Goal: Task Accomplishment & Management: Use online tool/utility

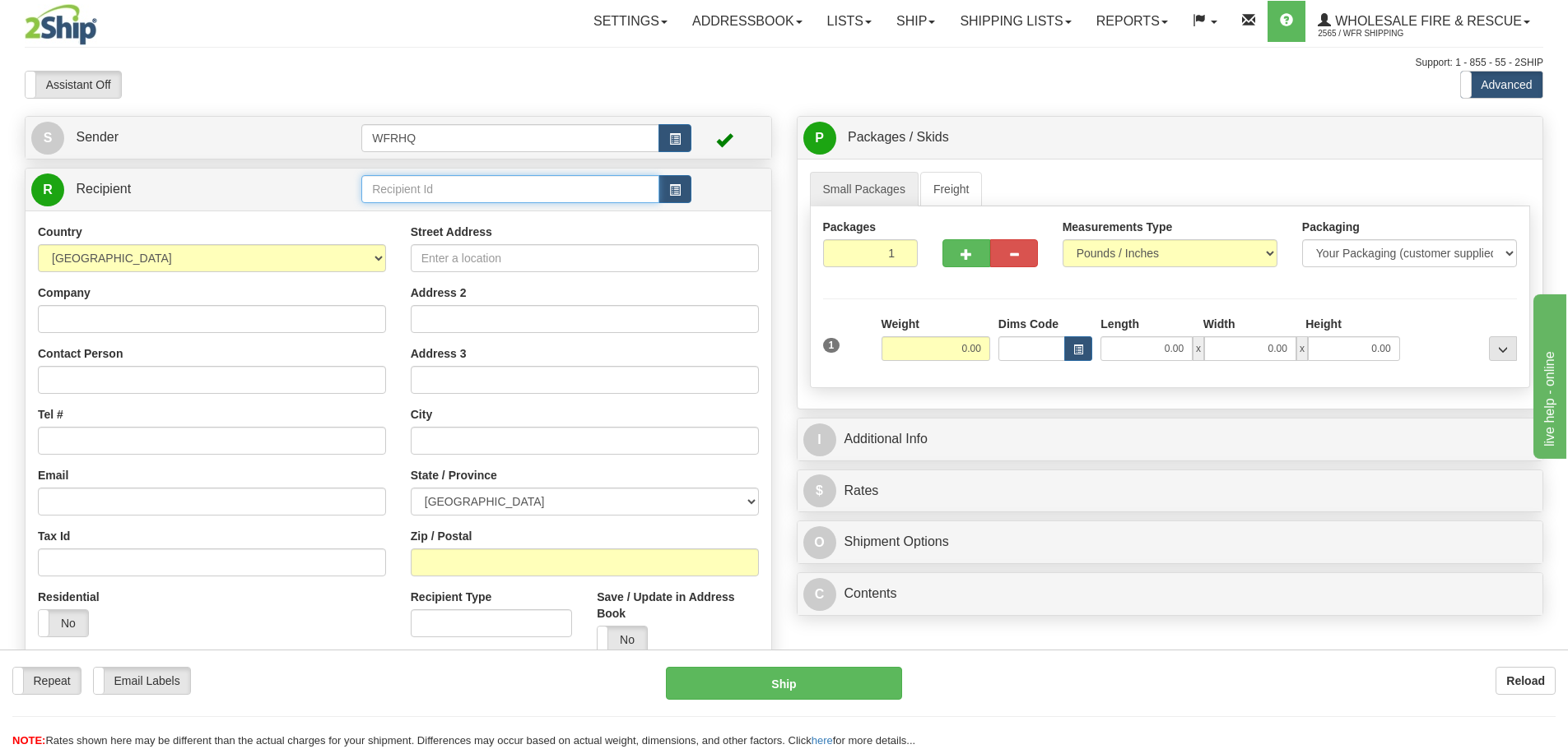
click at [449, 193] on input "text" at bounding box center [510, 189] width 298 height 28
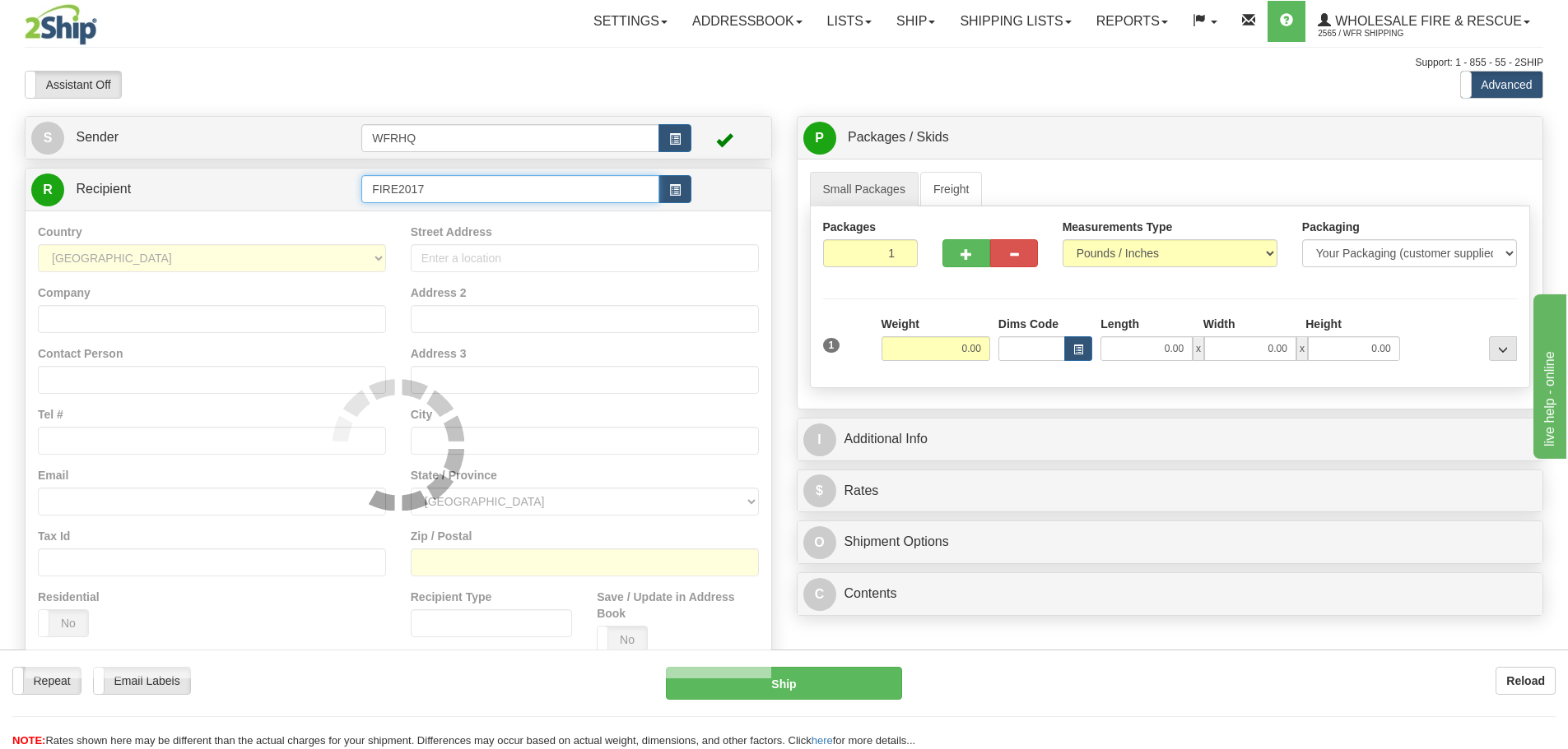
type input "FIRE2017"
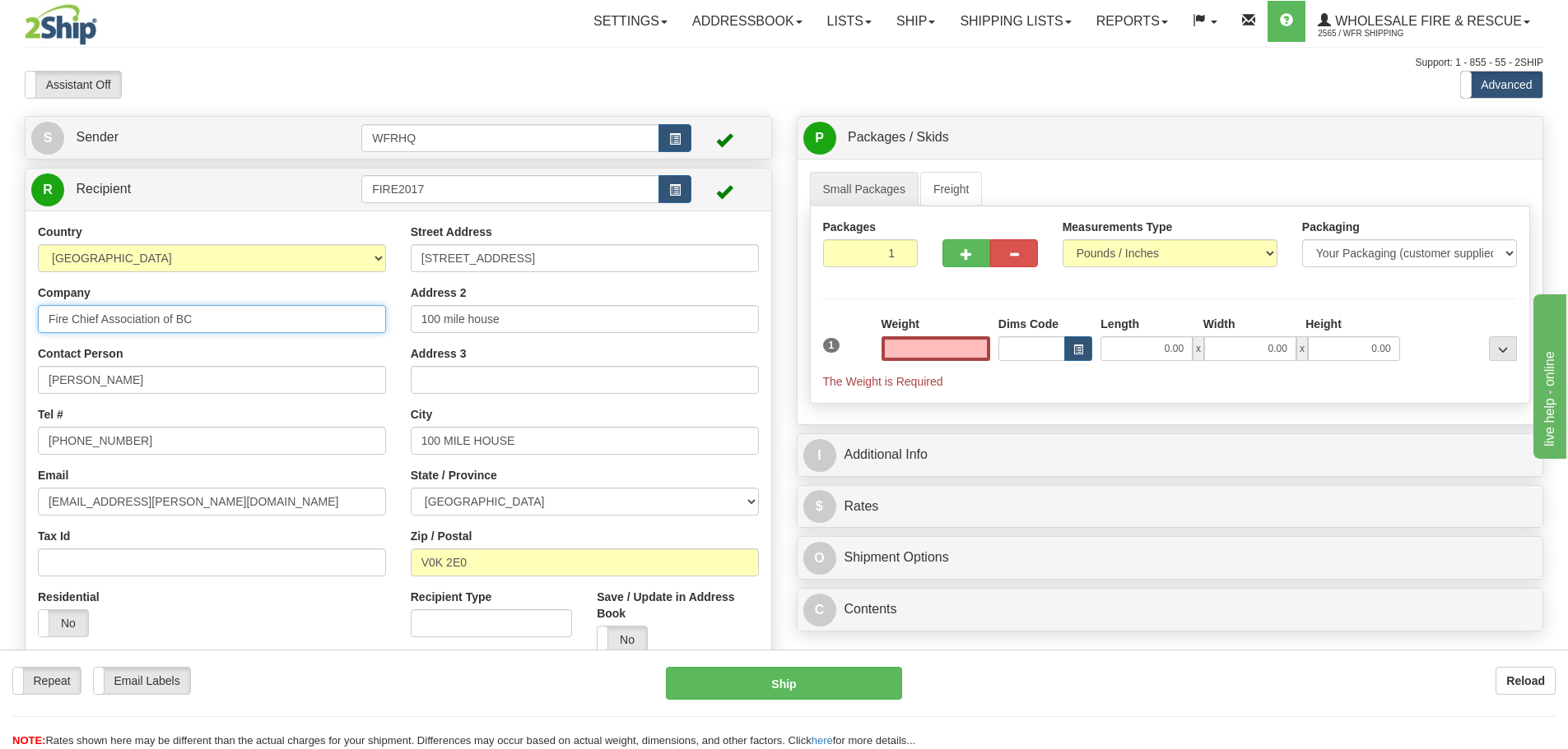
type input "0.00"
drag, startPoint x: 217, startPoint y: 320, endPoint x: -101, endPoint y: 306, distance: 318.3
click at [0, 306] on html "Training Course Close Toggle navigation Settings Shipping Preferences New Sende…" at bounding box center [784, 374] width 1568 height 749
type input "L"
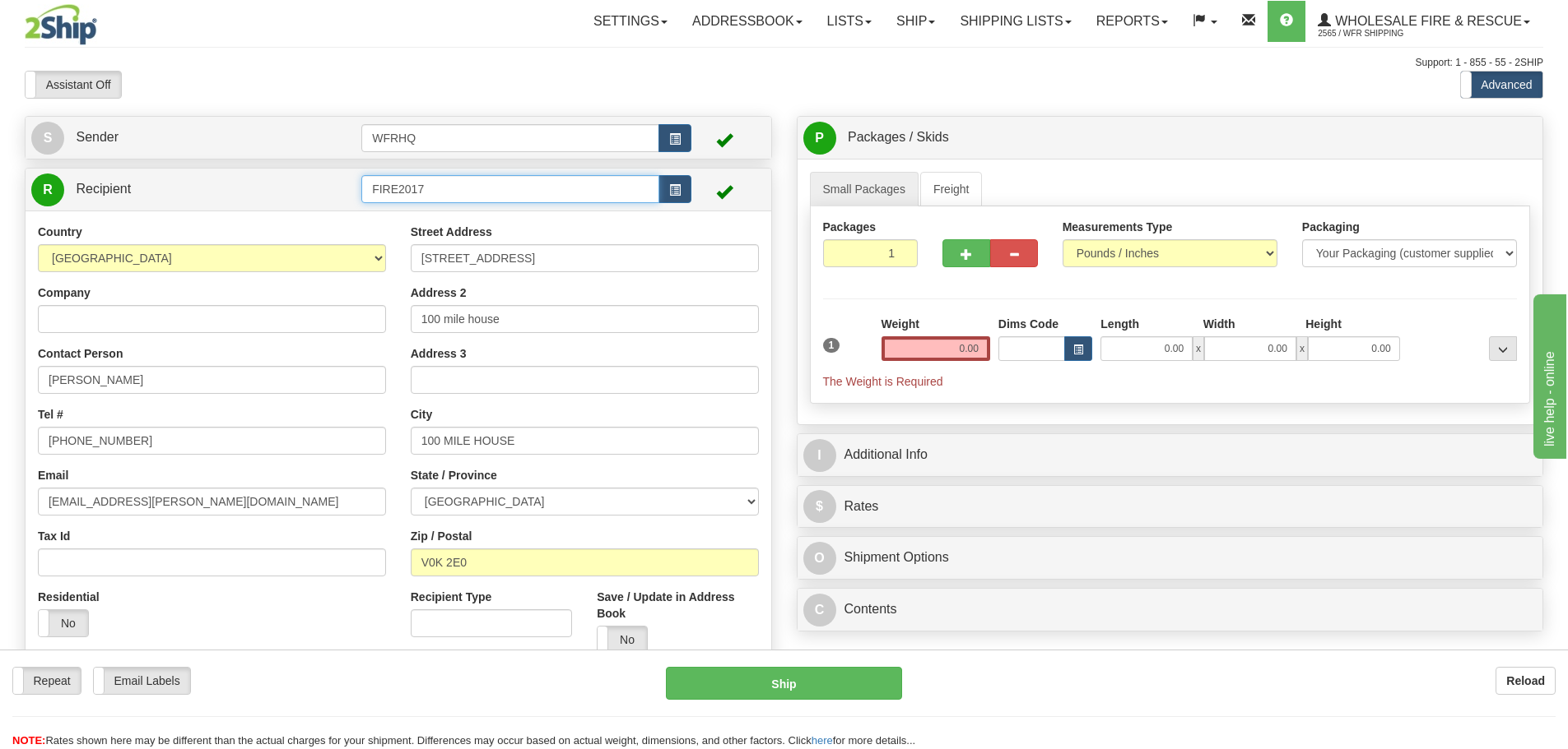
drag, startPoint x: 342, startPoint y: 182, endPoint x: 289, endPoint y: 182, distance: 53.0
click at [289, 182] on tr "R Recipient FIRE2017" at bounding box center [398, 189] width 734 height 34
type input "T&I2017"
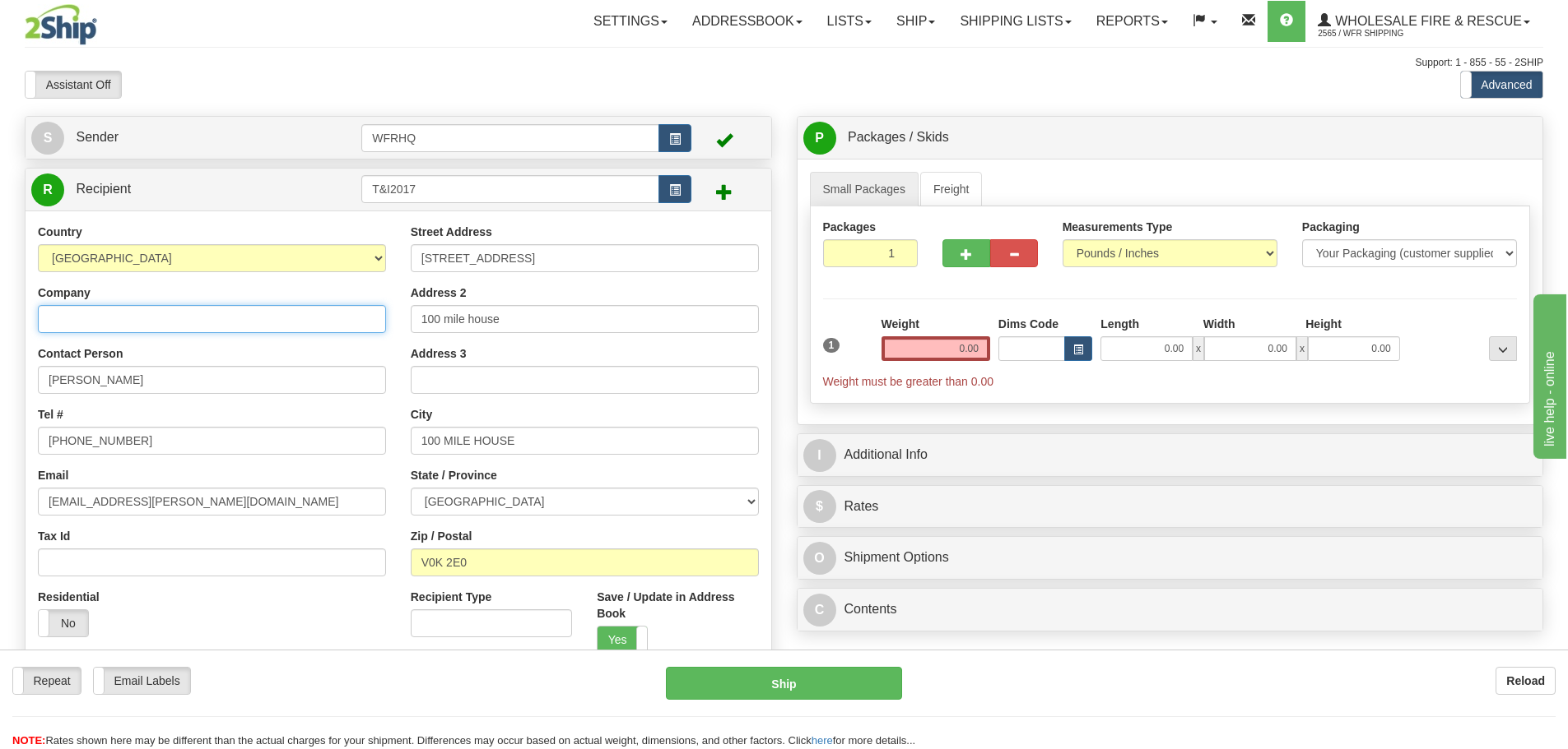
click at [248, 316] on input "Company" at bounding box center [211, 319] width 348 height 28
type input "T"
type input "Lac La Hatche VFD"
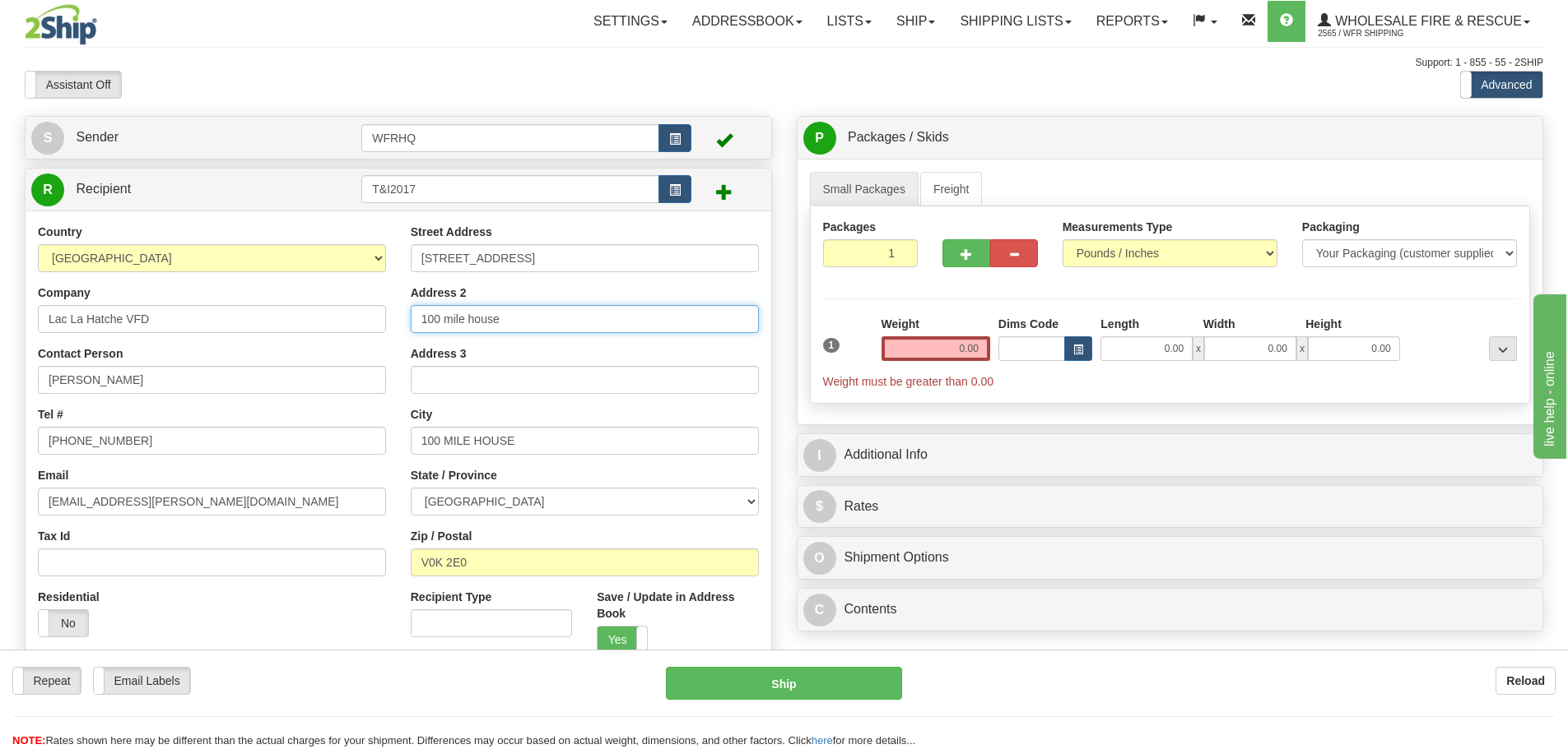
drag, startPoint x: 501, startPoint y: 325, endPoint x: 390, endPoint y: 325, distance: 111.0
click at [391, 325] on div "Country AFGHANISTAN ALAND ISLANDS ALBANIA ALGERIA AMERICAN SAMOA ANDORRA ANGOLA…" at bounding box center [397, 444] width 745 height 443
type input "C"
type input "c/o T&I Safety Equipment"
click at [443, 262] on input "201 7th st" at bounding box center [584, 258] width 348 height 28
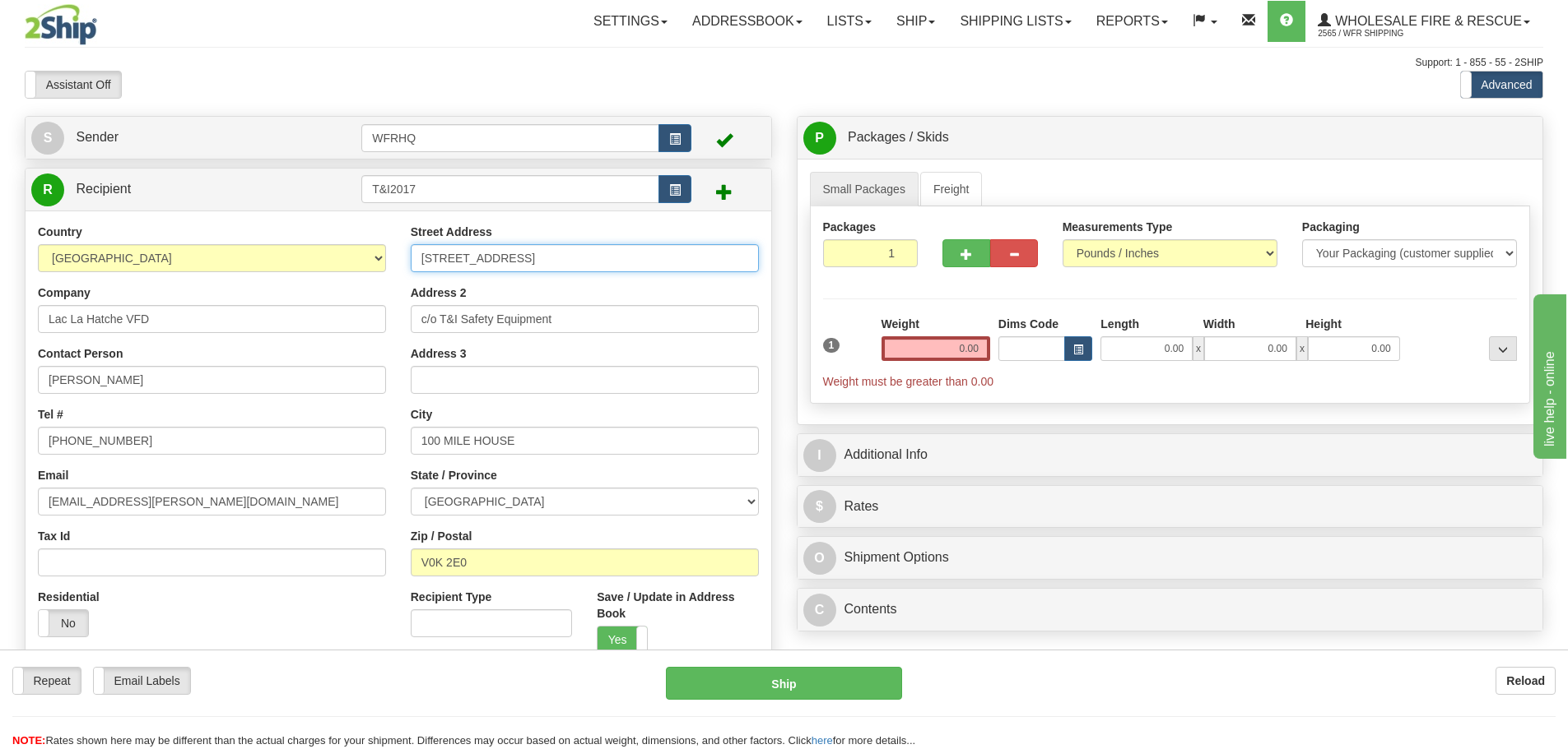
drag, startPoint x: 542, startPoint y: 271, endPoint x: 463, endPoint y: 263, distance: 79.4
click at [463, 263] on input "201- 7th st" at bounding box center [584, 258] width 348 height 28
type input "201- 7th Street"
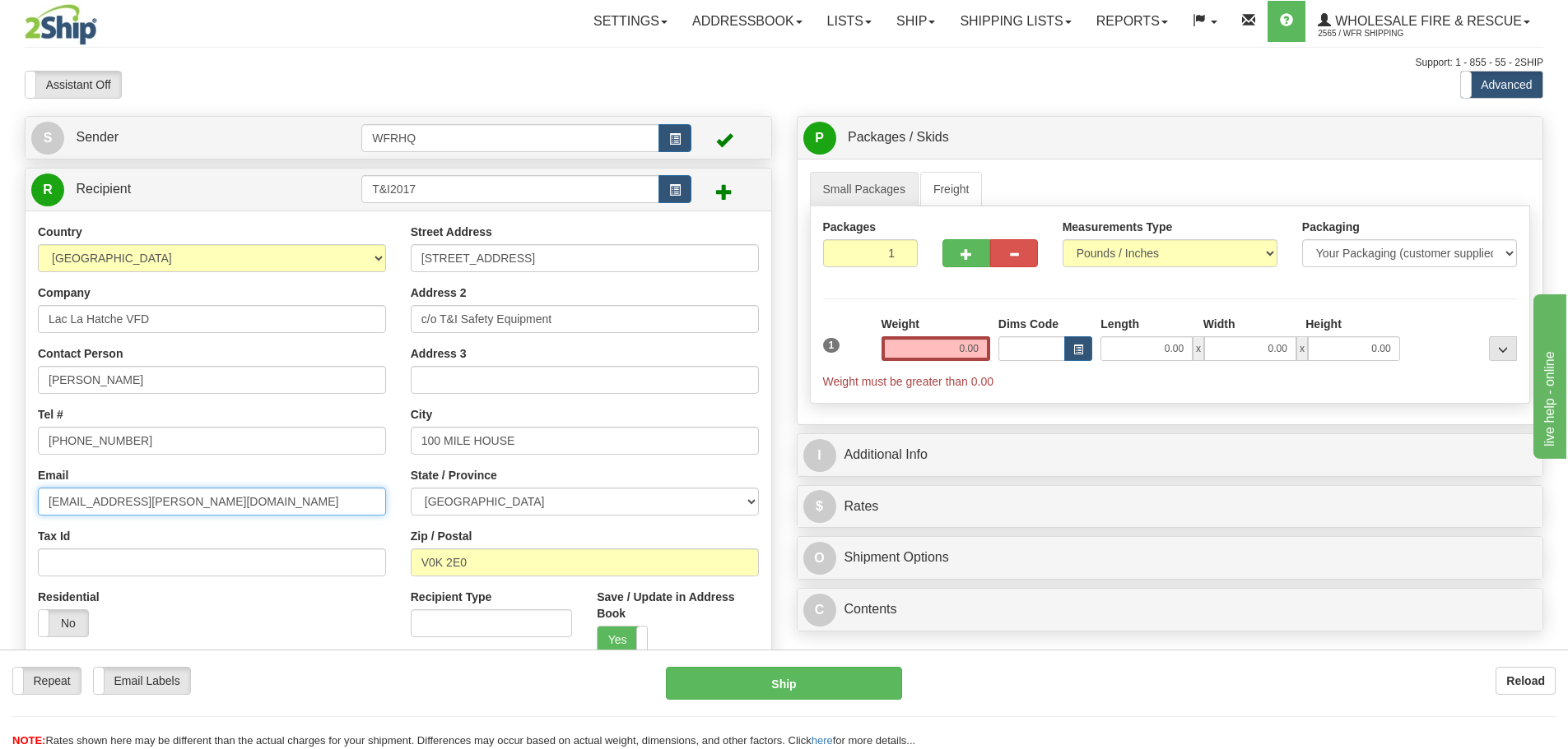
drag, startPoint x: 177, startPoint y: 504, endPoint x: -21, endPoint y: 505, distance: 198.0
click at [0, 505] on html "Training Course Close Toggle navigation Settings Shipping Preferences New Sende…" at bounding box center [784, 374] width 1568 height 749
drag, startPoint x: 183, startPoint y: 440, endPoint x: -71, endPoint y: 426, distance: 254.4
click at [0, 426] on html "Training Course Close Toggle navigation Settings Shipping Preferences New Sende…" at bounding box center [784, 374] width 1568 height 749
type input "250-945-4588"
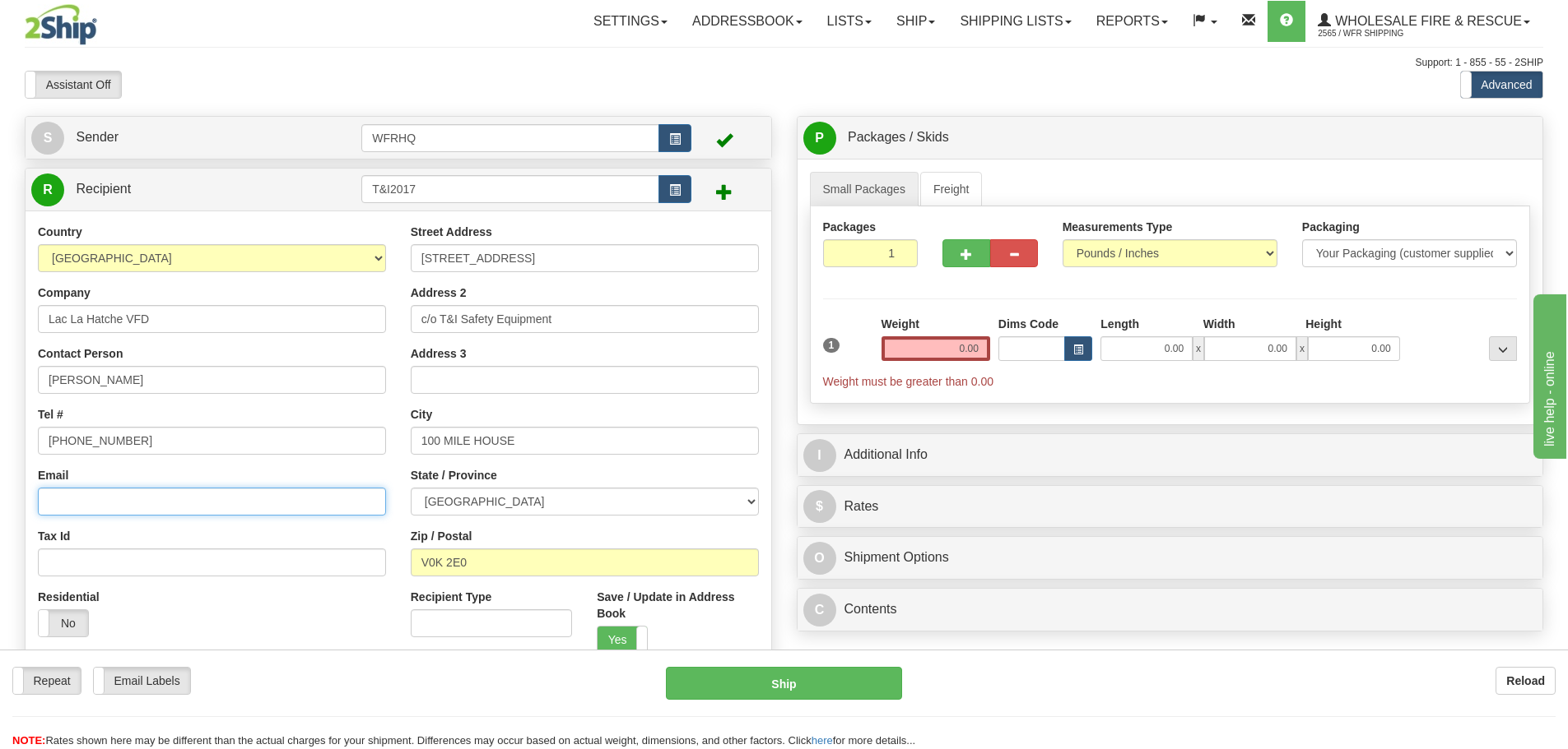
click at [140, 509] on input "Email" at bounding box center [211, 502] width 348 height 28
click at [974, 358] on input "0.00" at bounding box center [936, 348] width 108 height 24
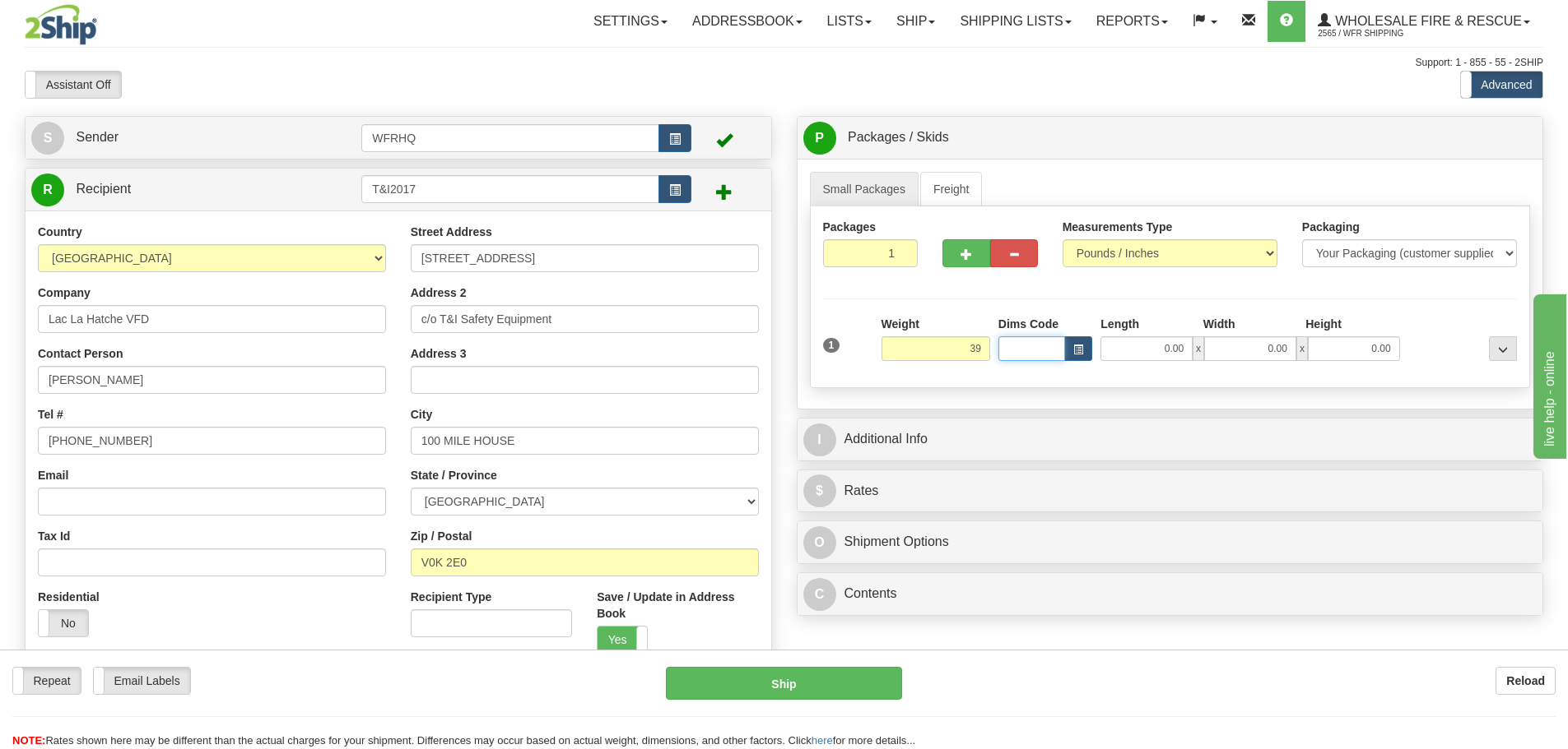
type input "39.00"
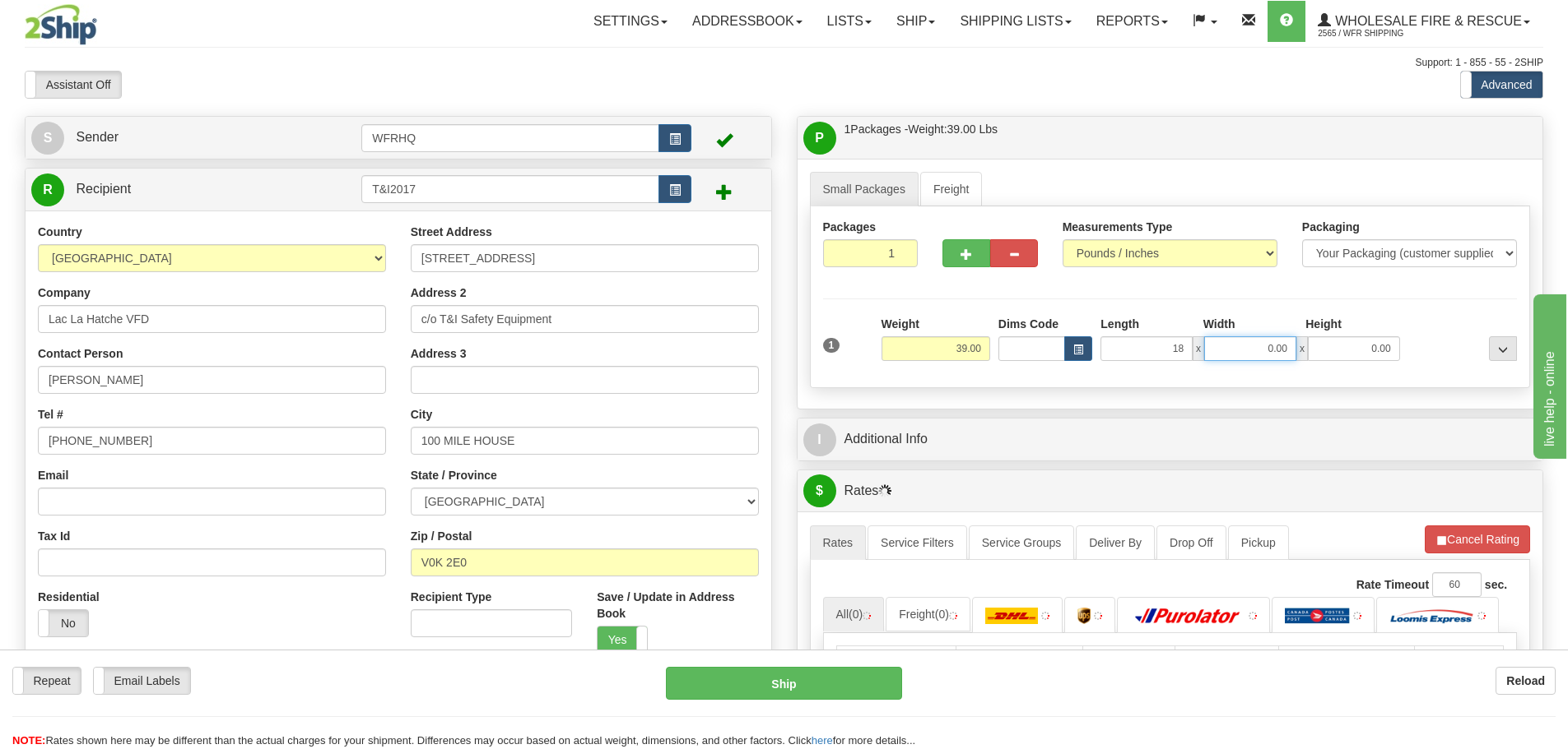
type input "18.00"
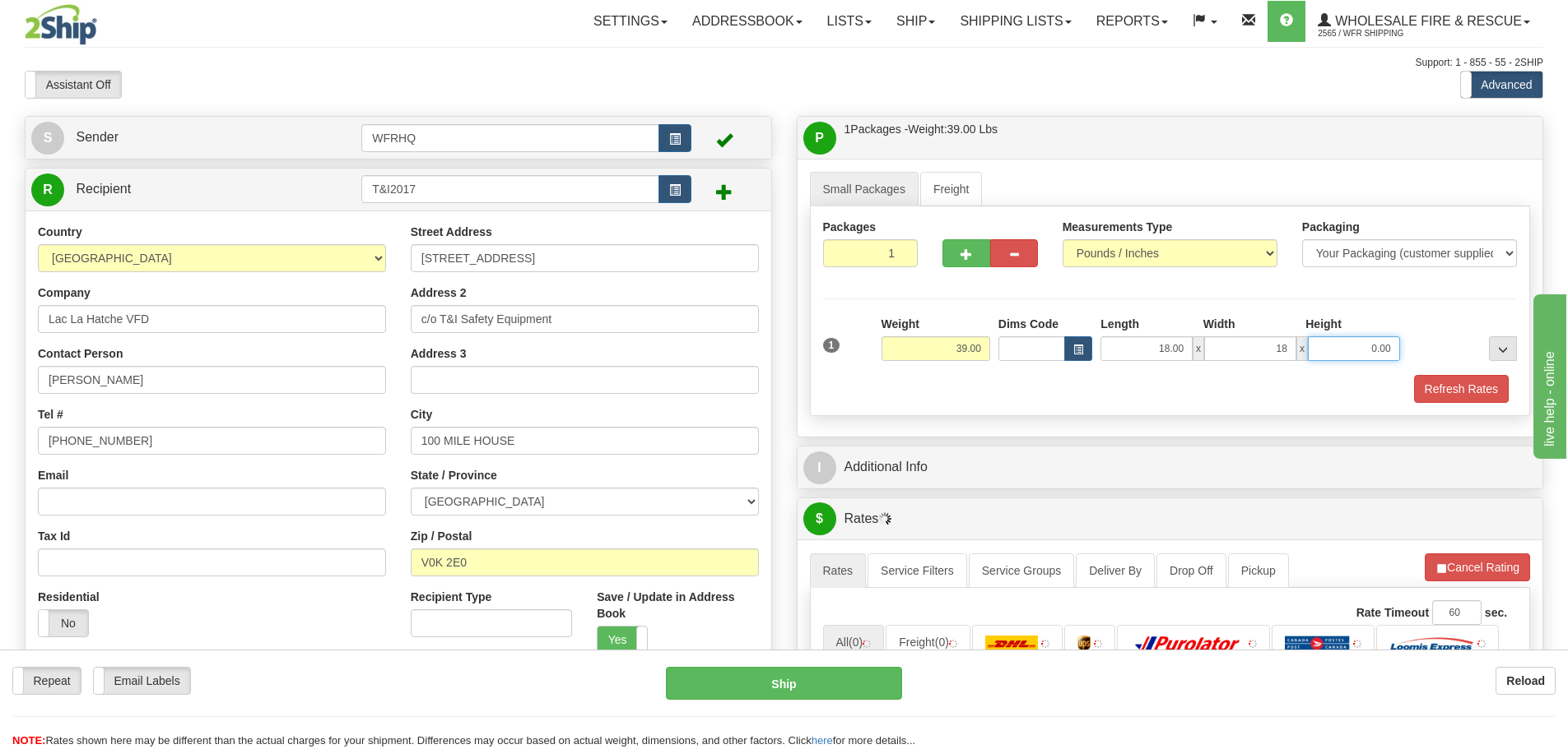
type input "18.00"
type input "13.00"
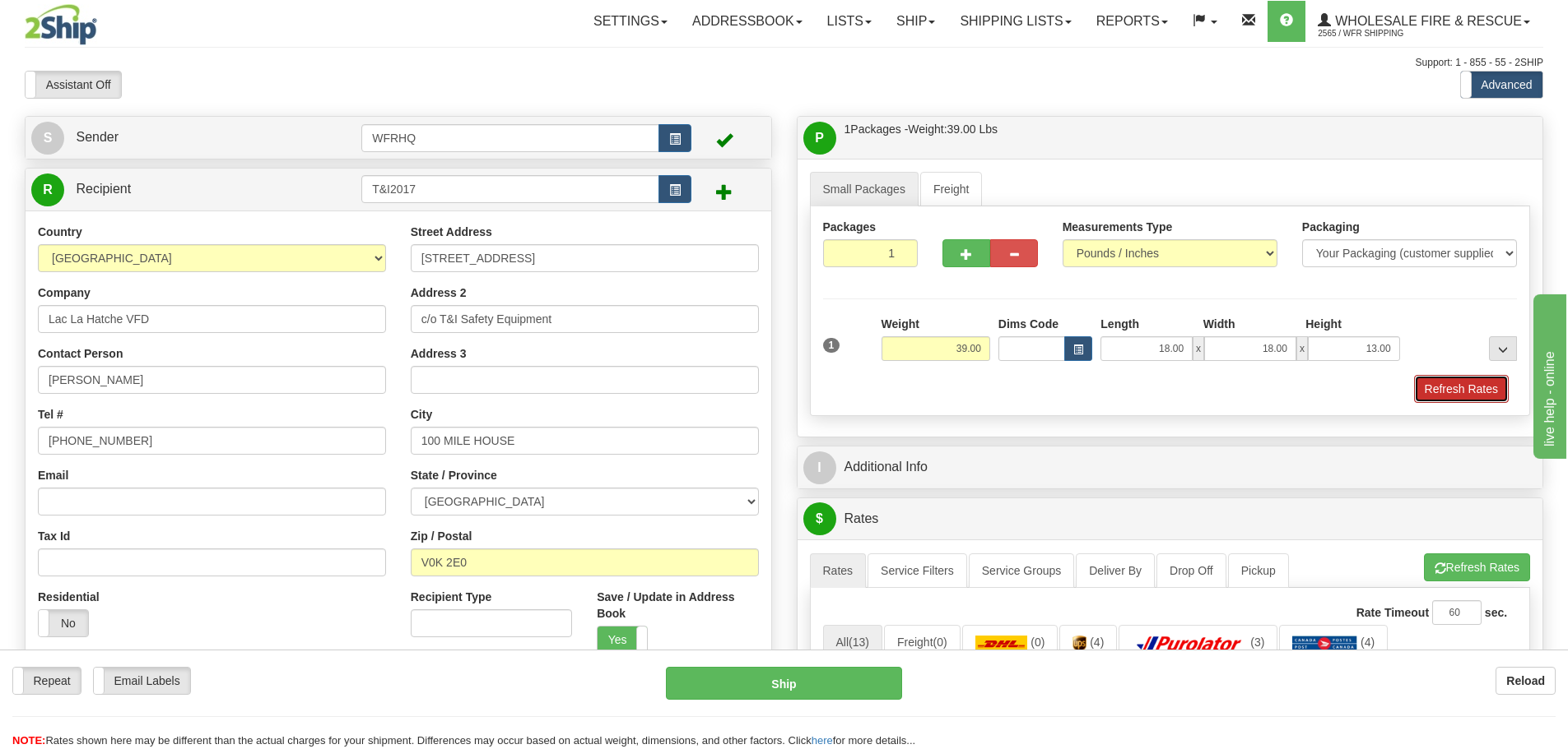
click at [1461, 380] on button "Refresh Rates" at bounding box center [1461, 389] width 94 height 28
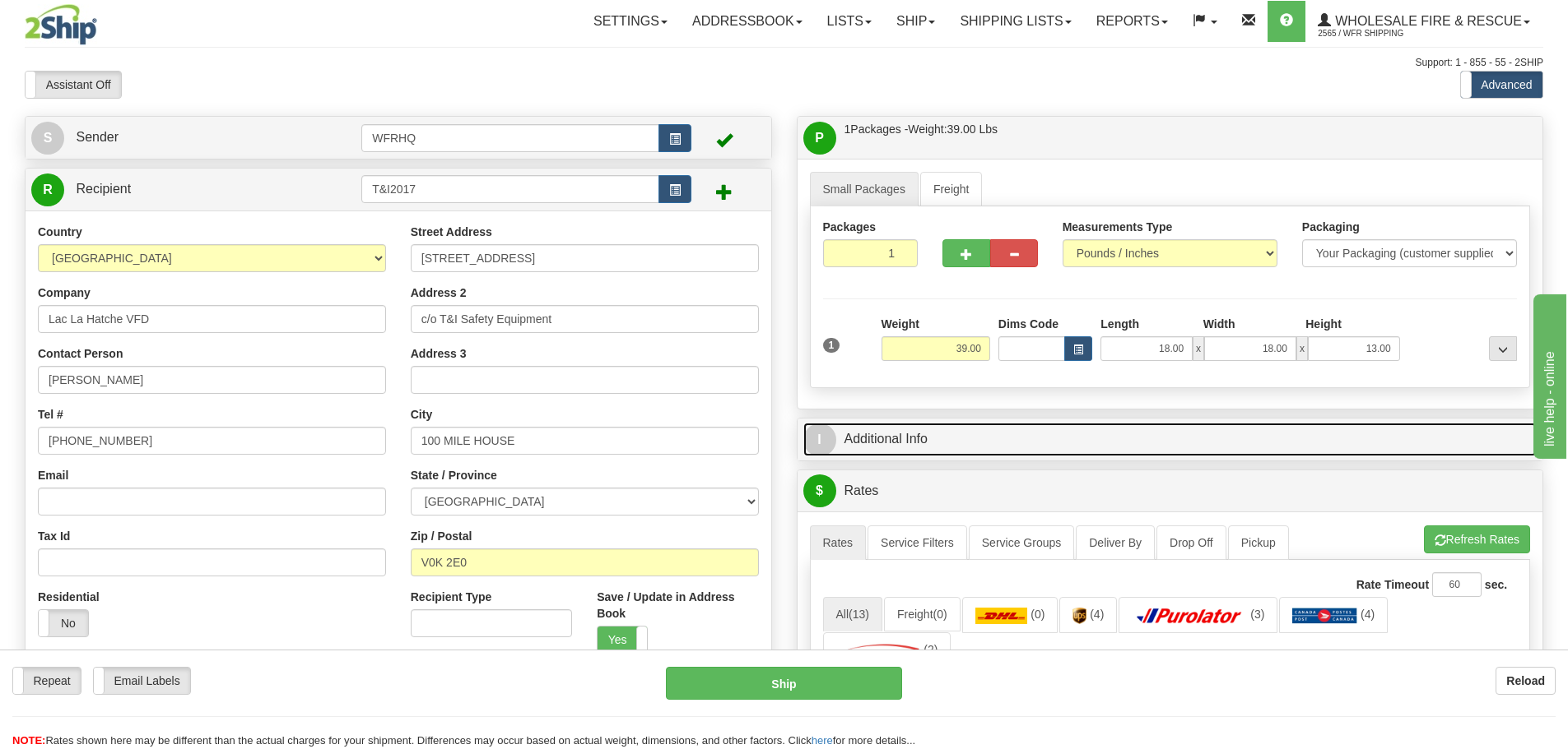
click at [978, 442] on link "I Additional Info" at bounding box center [1170, 439] width 734 height 34
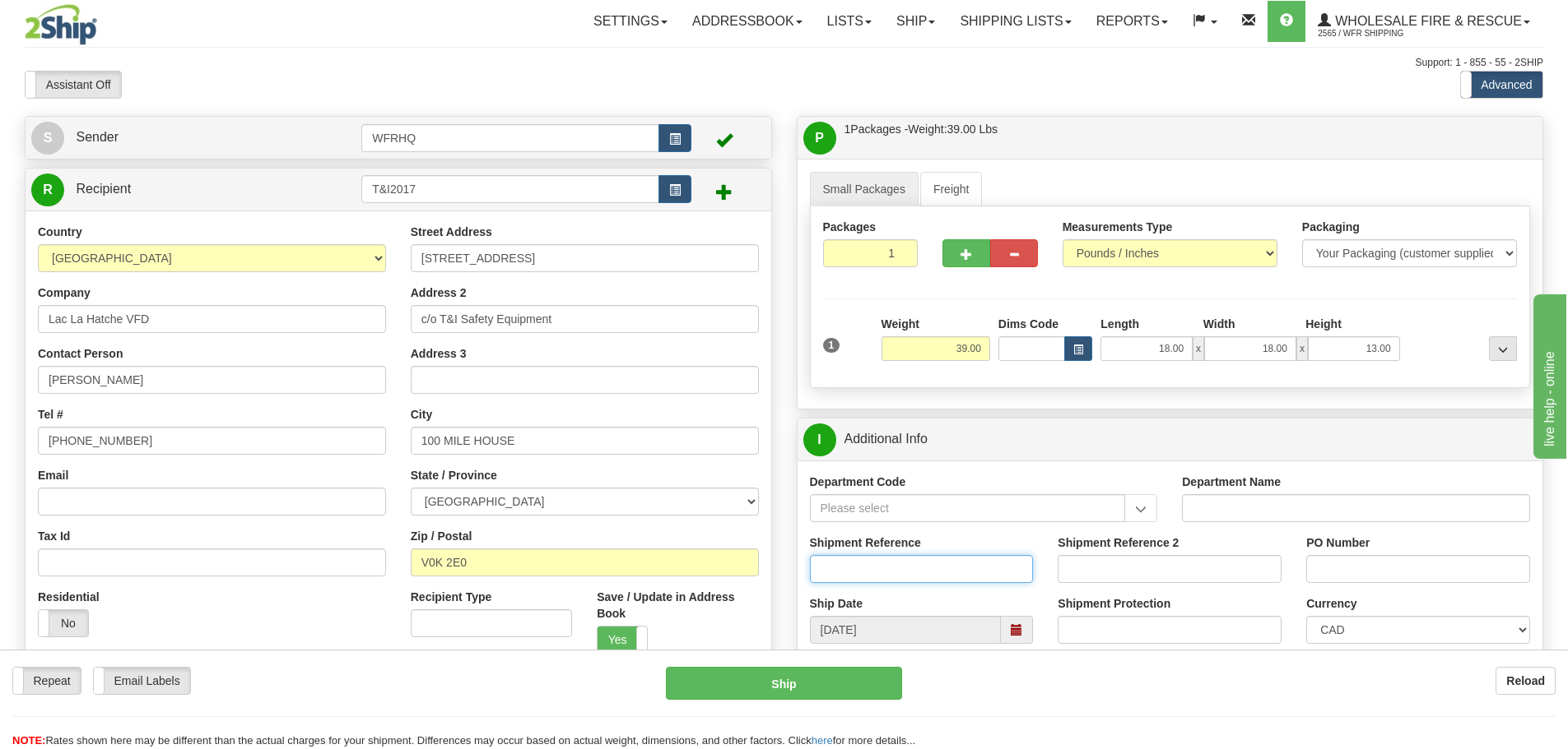
click at [944, 572] on input "Shipment Reference" at bounding box center [922, 569] width 224 height 28
type input "S45999-30472"
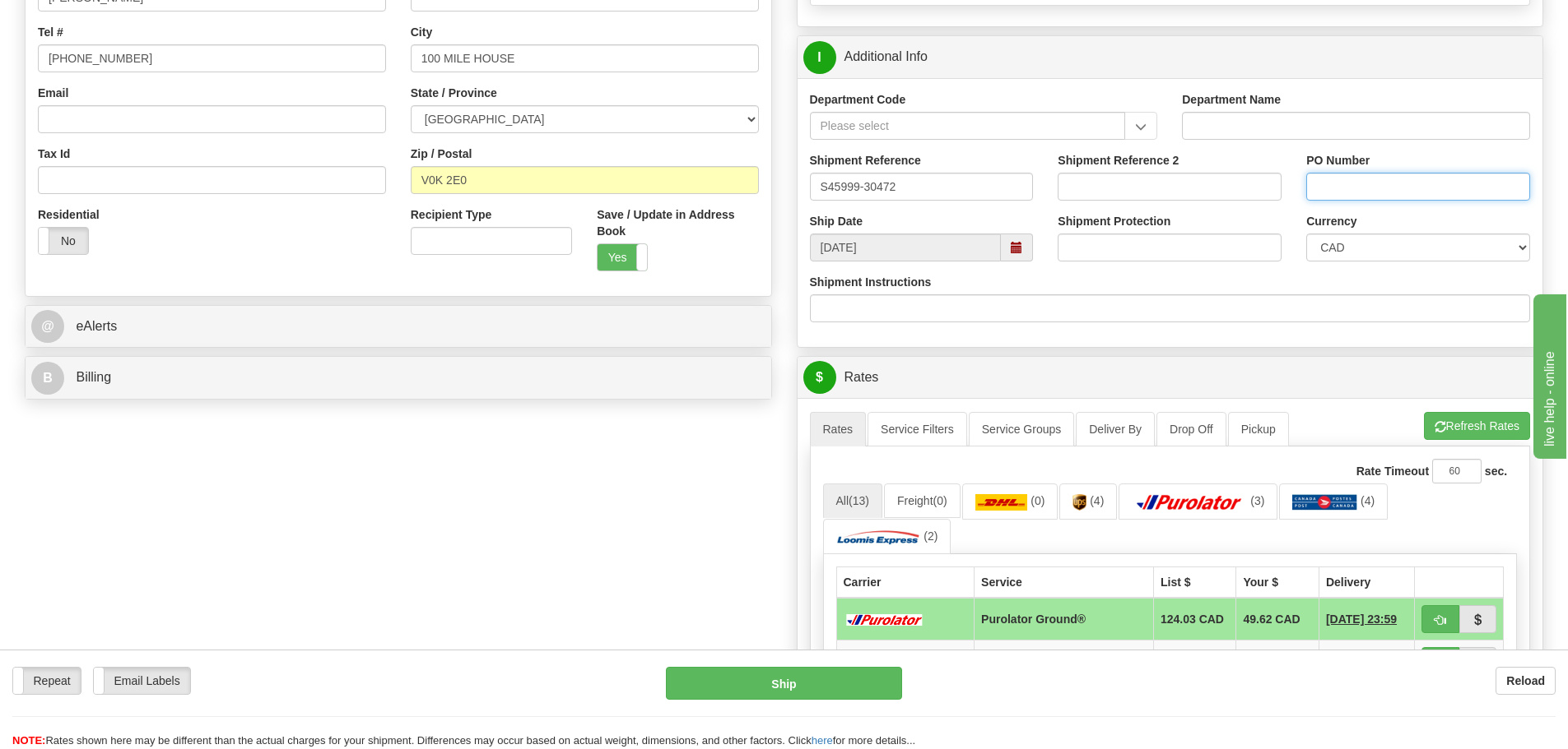
scroll to position [575, 0]
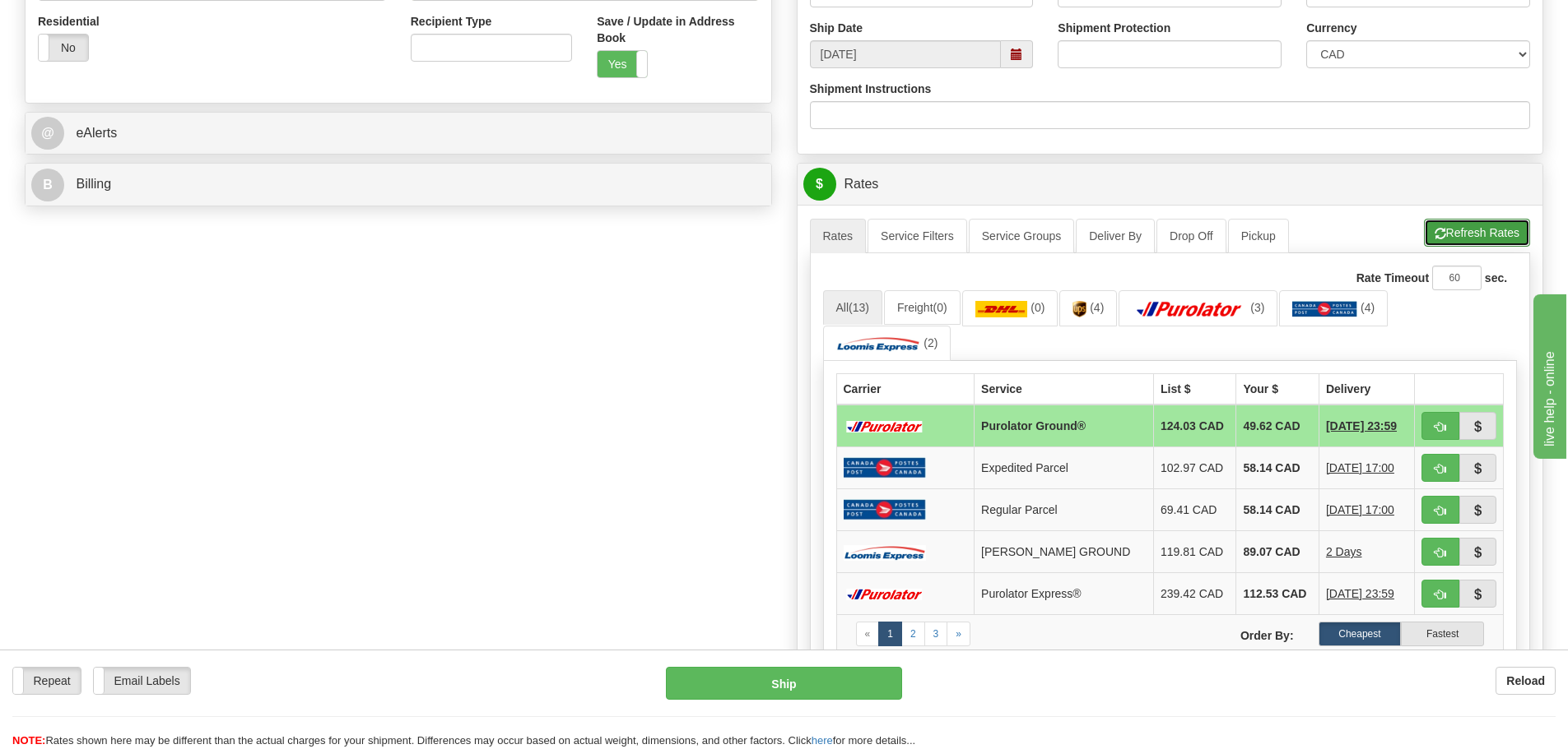
click at [1483, 236] on button "Refresh Rates" at bounding box center [1477, 233] width 107 height 28
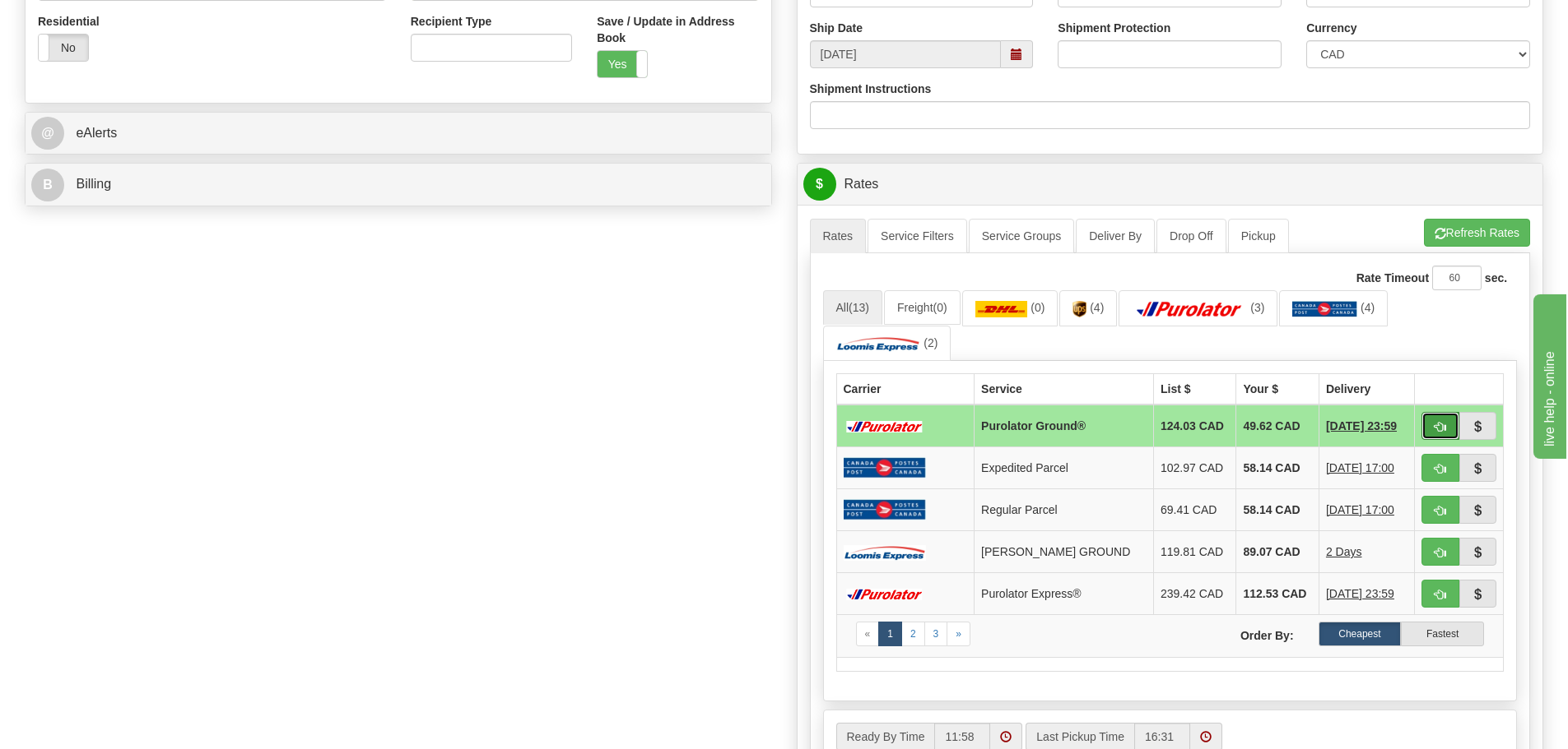
click at [1434, 419] on button "button" at bounding box center [1440, 426] width 38 height 28
type input "260"
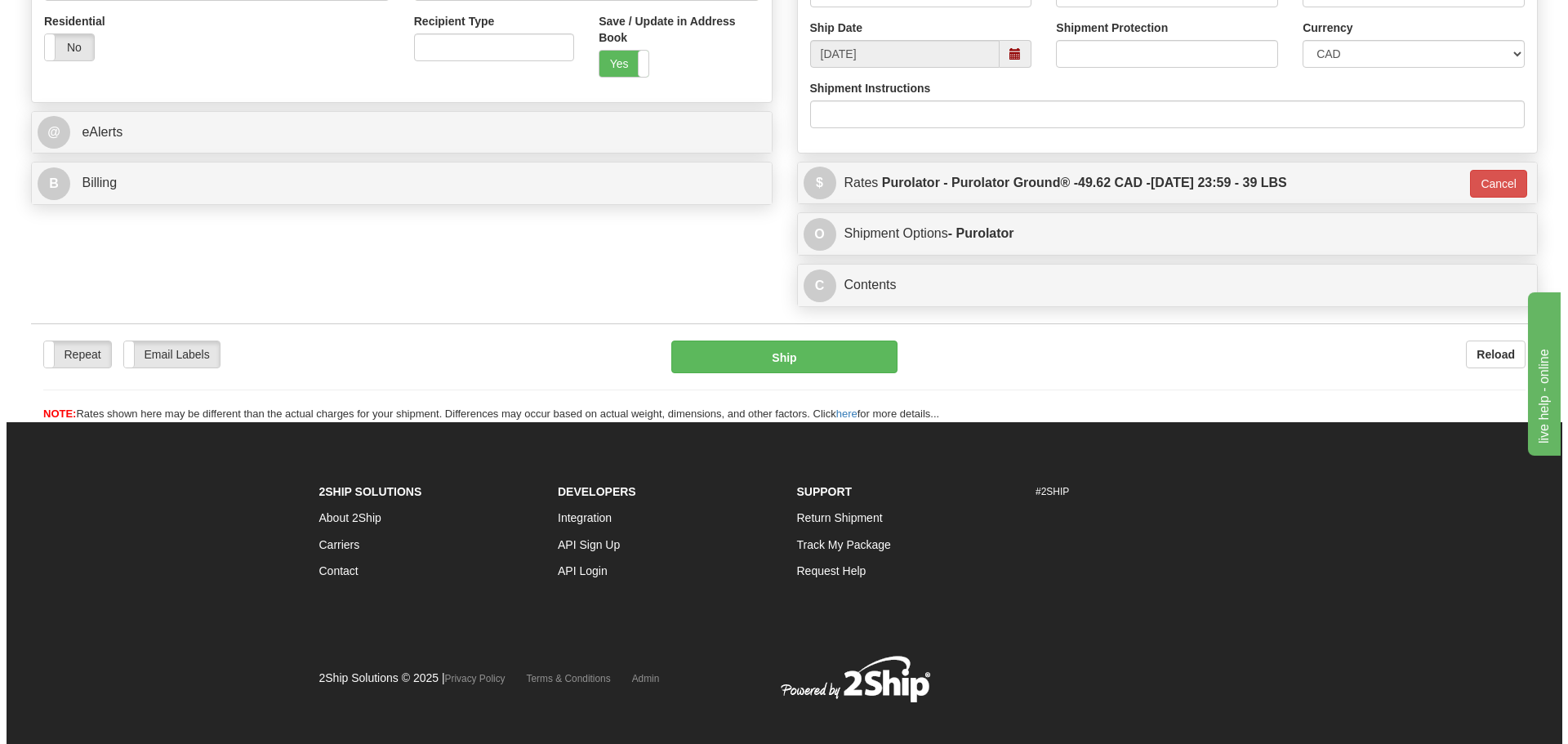
scroll to position [566, 0]
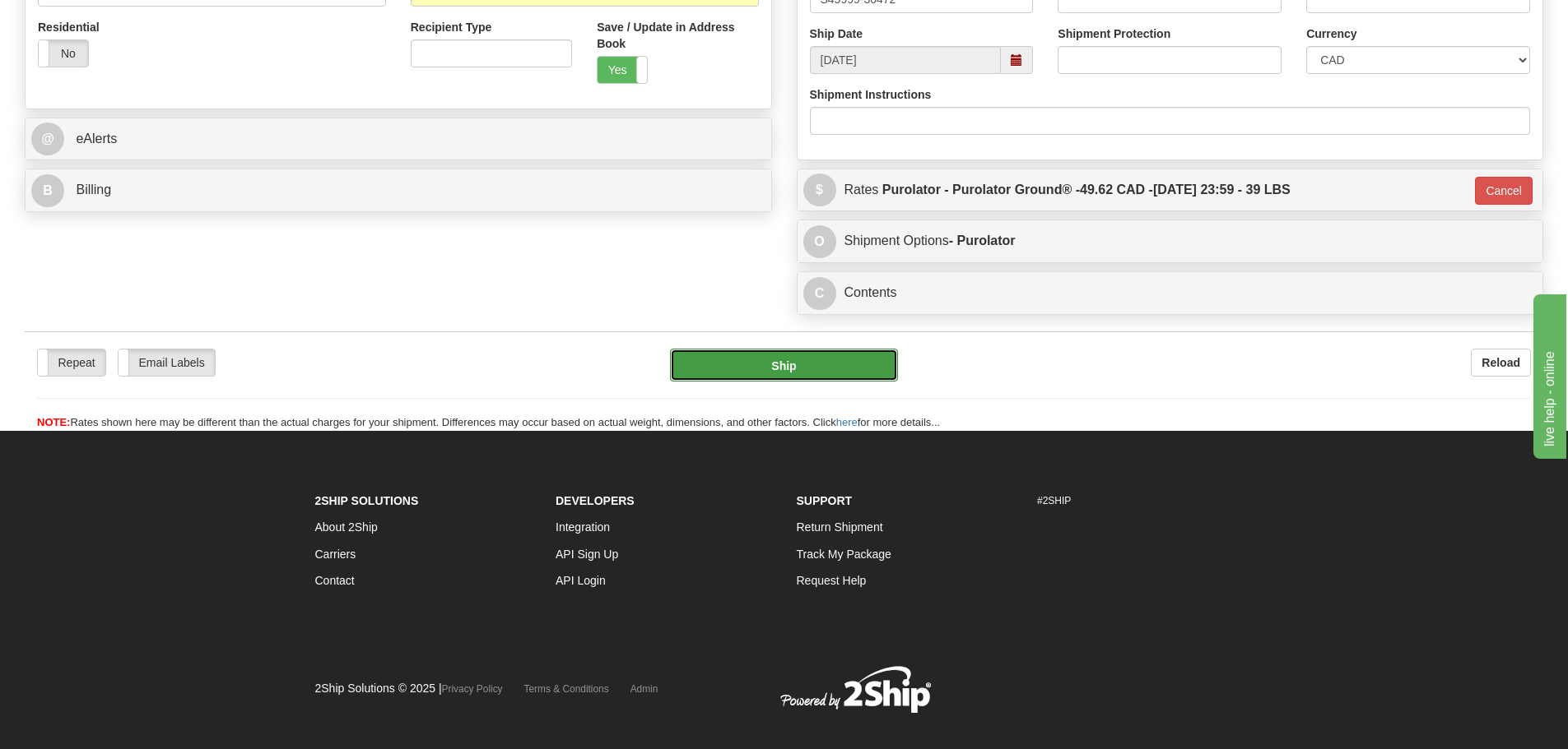
click at [748, 357] on button "Ship" at bounding box center [784, 365] width 228 height 33
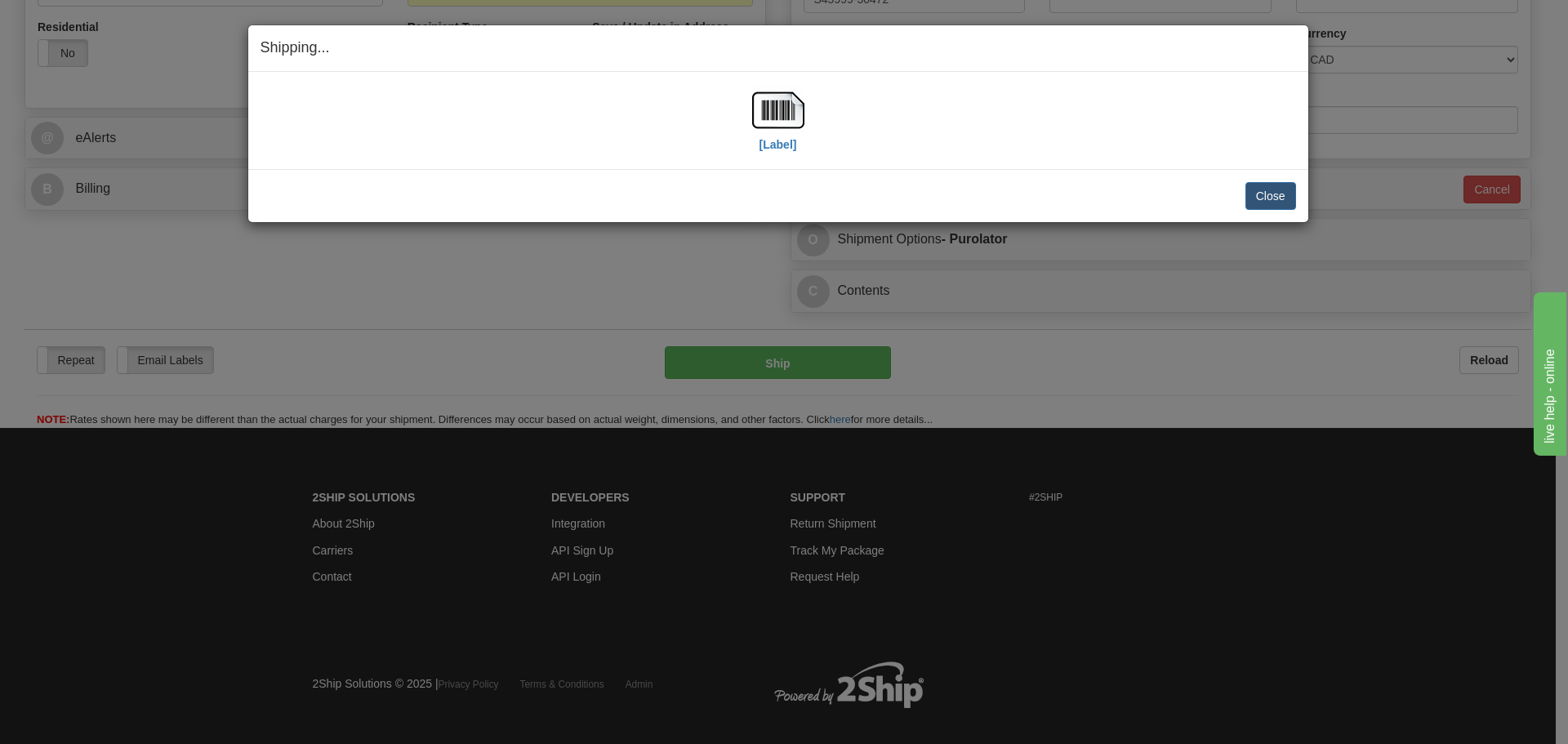
click at [810, 98] on div "[Label]" at bounding box center [778, 121] width 1035 height 73
click at [794, 112] on img at bounding box center [778, 110] width 52 height 52
click at [1285, 198] on button "Close" at bounding box center [1271, 196] width 50 height 28
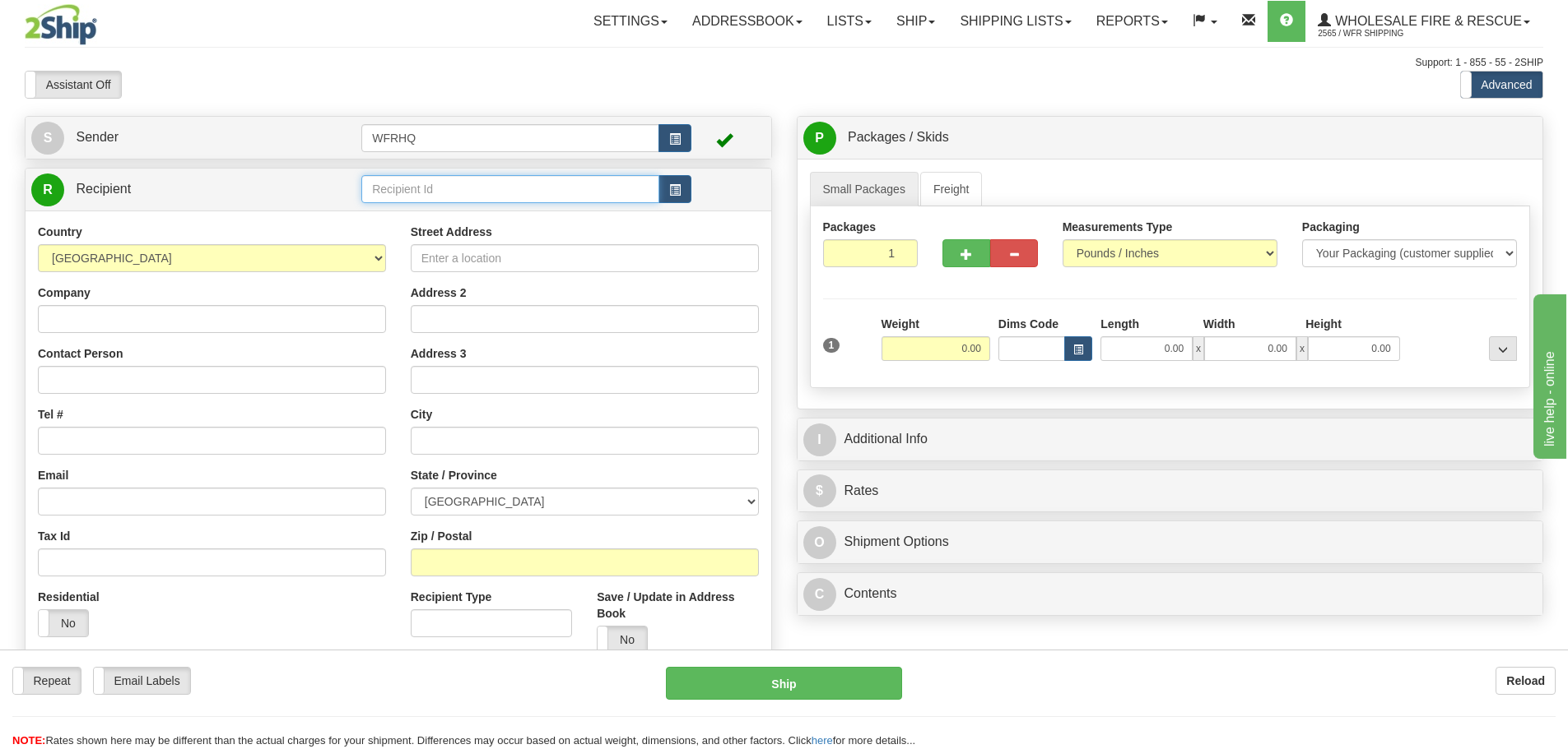
click at [381, 197] on input "text" at bounding box center [510, 189] width 298 height 28
click at [393, 205] on li "GRAN1080" at bounding box center [509, 215] width 296 height 21
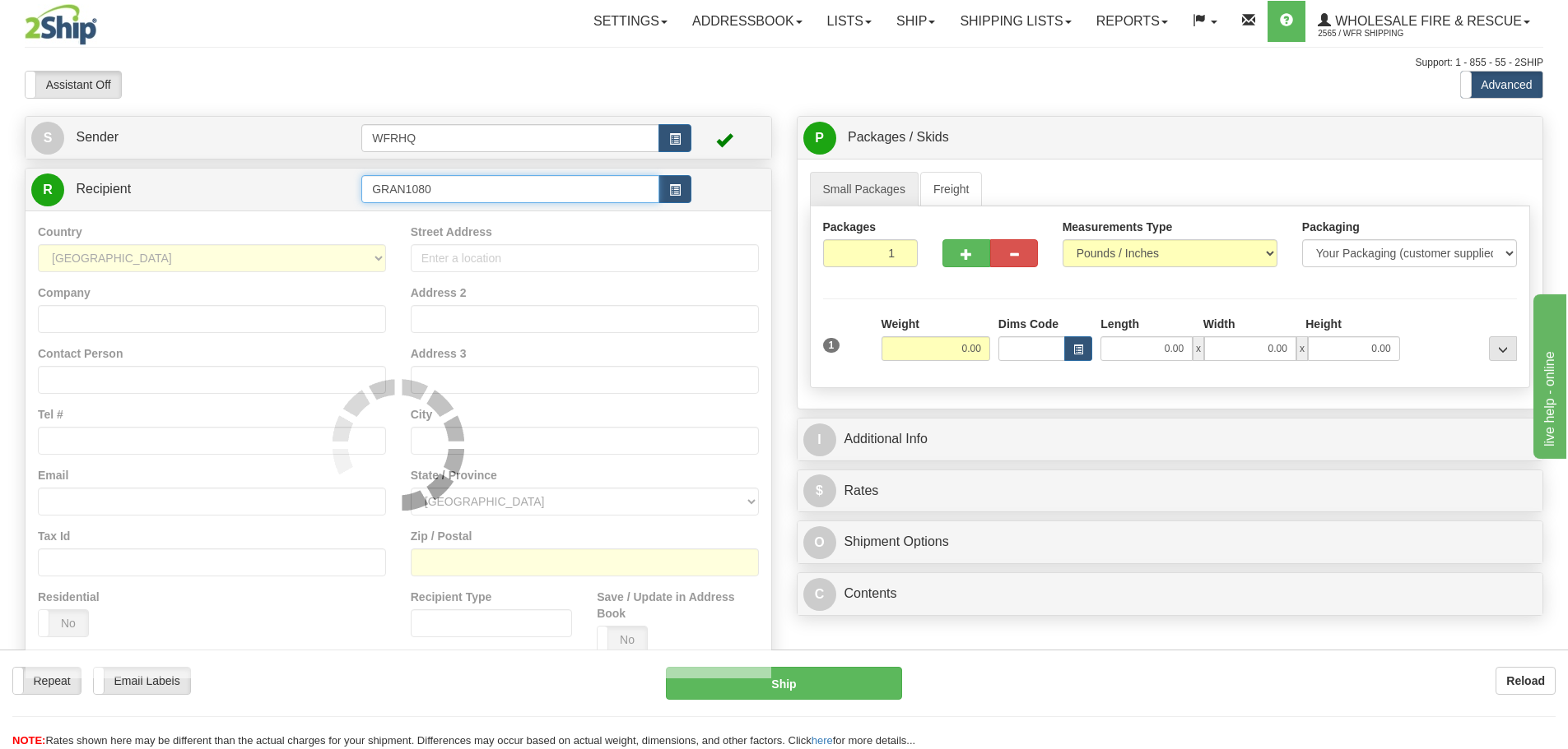
type input "GRAN1080"
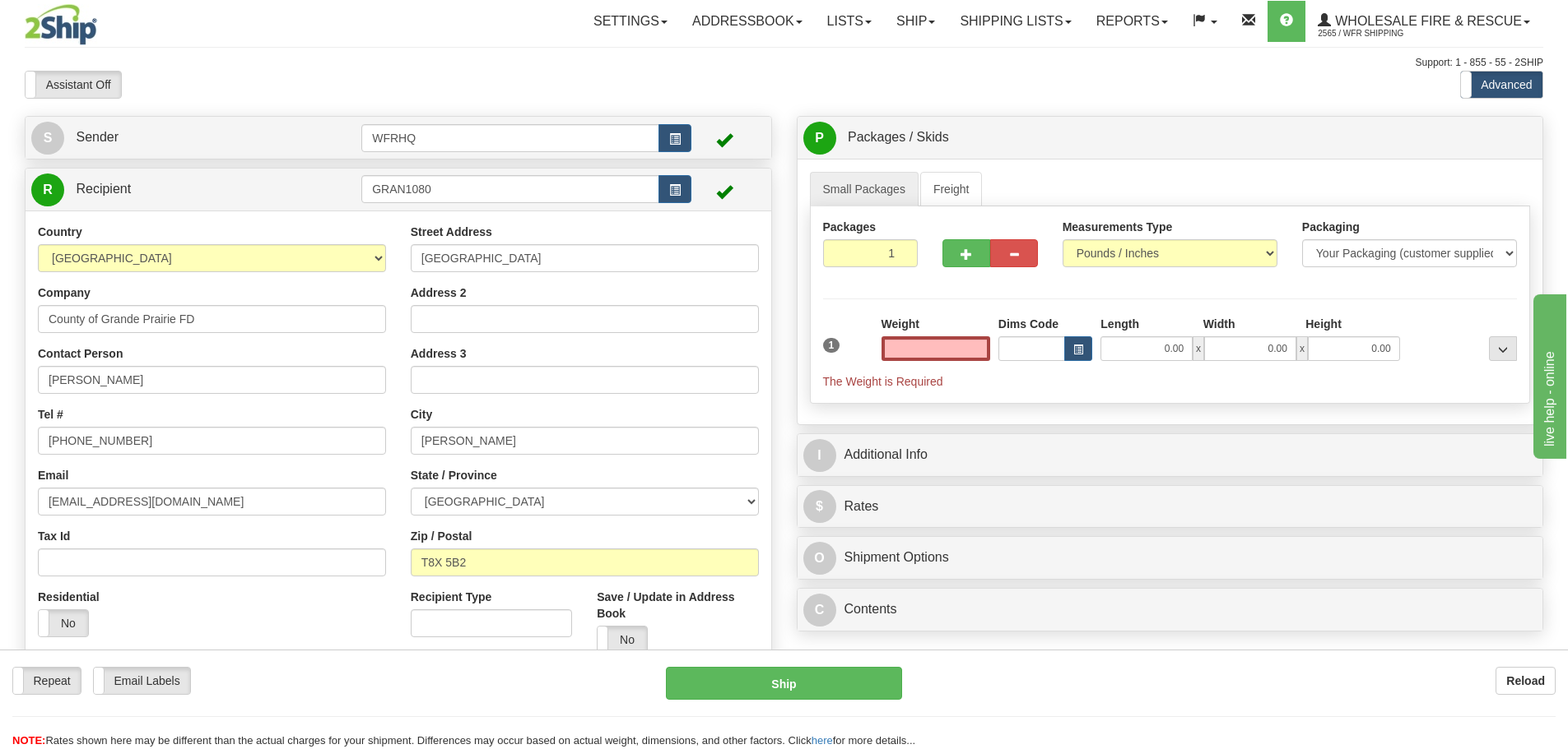
type input "0.00"
drag, startPoint x: 211, startPoint y: 321, endPoint x: -76, endPoint y: 320, distance: 287.0
click at [0, 320] on html "Training Course Close Toggle navigation Settings Shipping Preferences New Sende…" at bounding box center [784, 374] width 1568 height 749
click at [167, 382] on input "Nolan Jespersen" at bounding box center [211, 380] width 348 height 28
drag, startPoint x: 99, startPoint y: 381, endPoint x: -134, endPoint y: 381, distance: 233.0
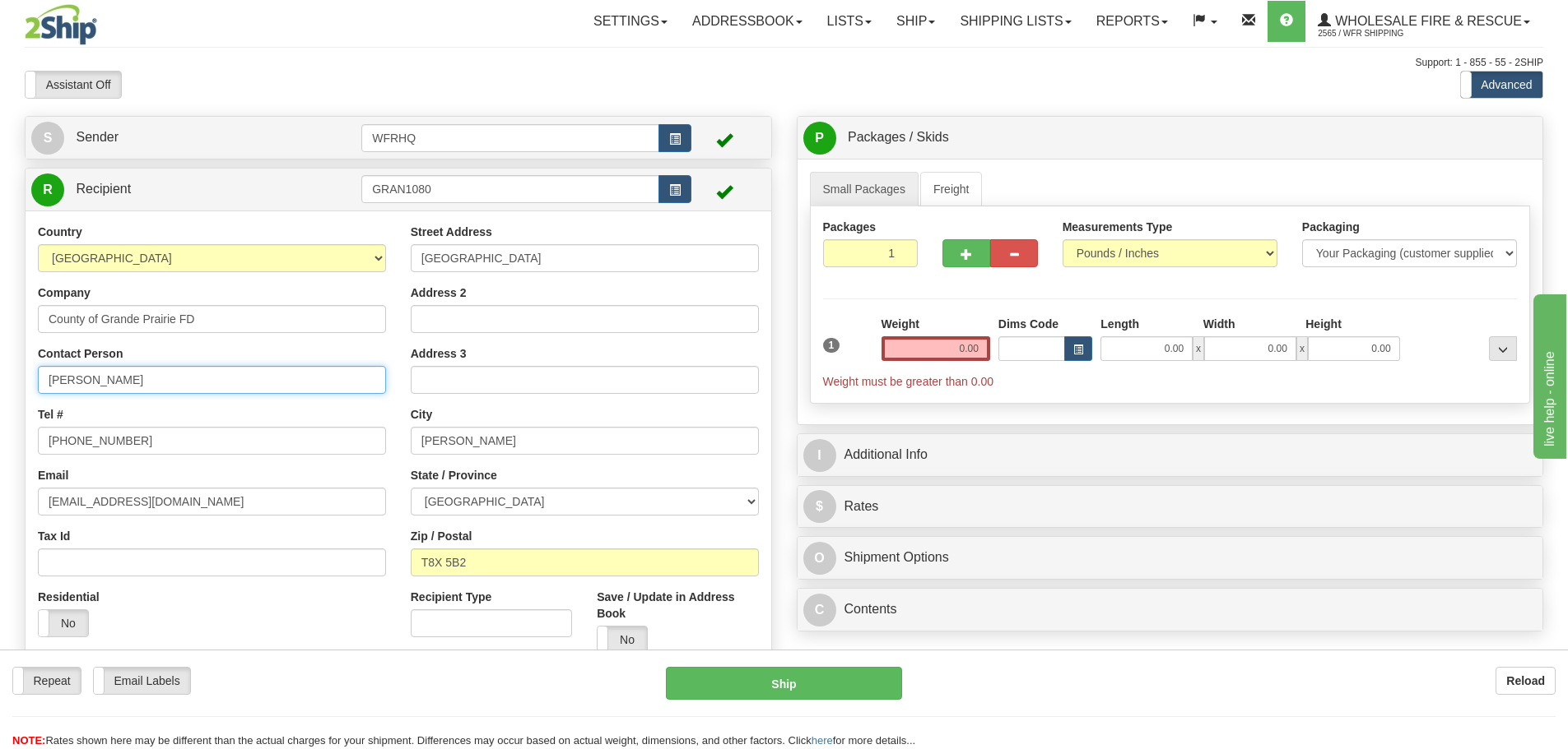
click at [0, 381] on html "Training Course Close Toggle navigation Settings Shipping Preferences New Sende…" at bounding box center [784, 374] width 1568 height 749
paste input "Chris Storeshaw"
type input "Chris Storeshaw"
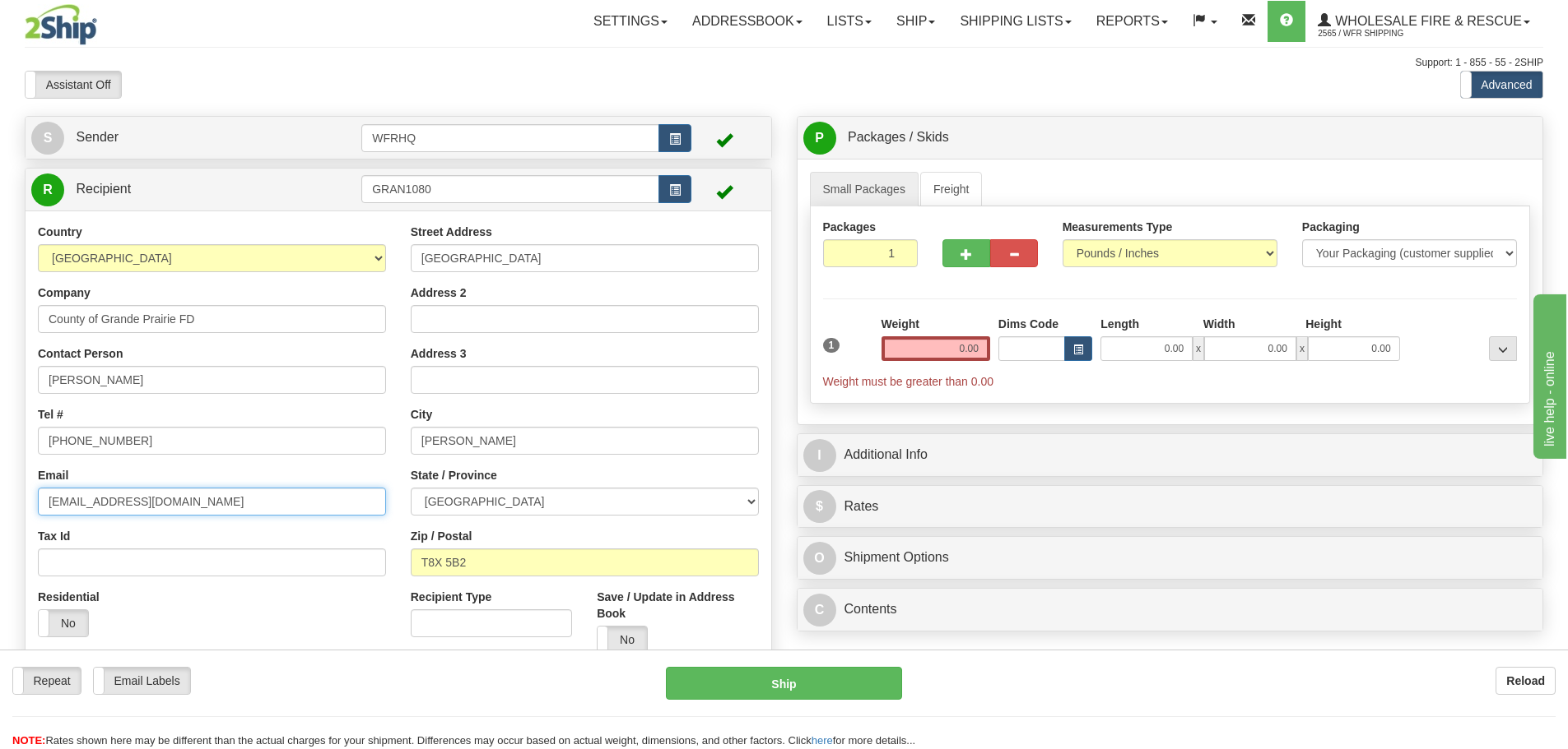
drag, startPoint x: 199, startPoint y: 507, endPoint x: -70, endPoint y: 495, distance: 269.3
click at [0, 495] on html "Training Course Close Toggle navigation Settings Shipping Preferences New Sende…" at bounding box center [784, 374] width 1568 height 749
click at [884, 22] on link "Ship" at bounding box center [915, 21] width 64 height 41
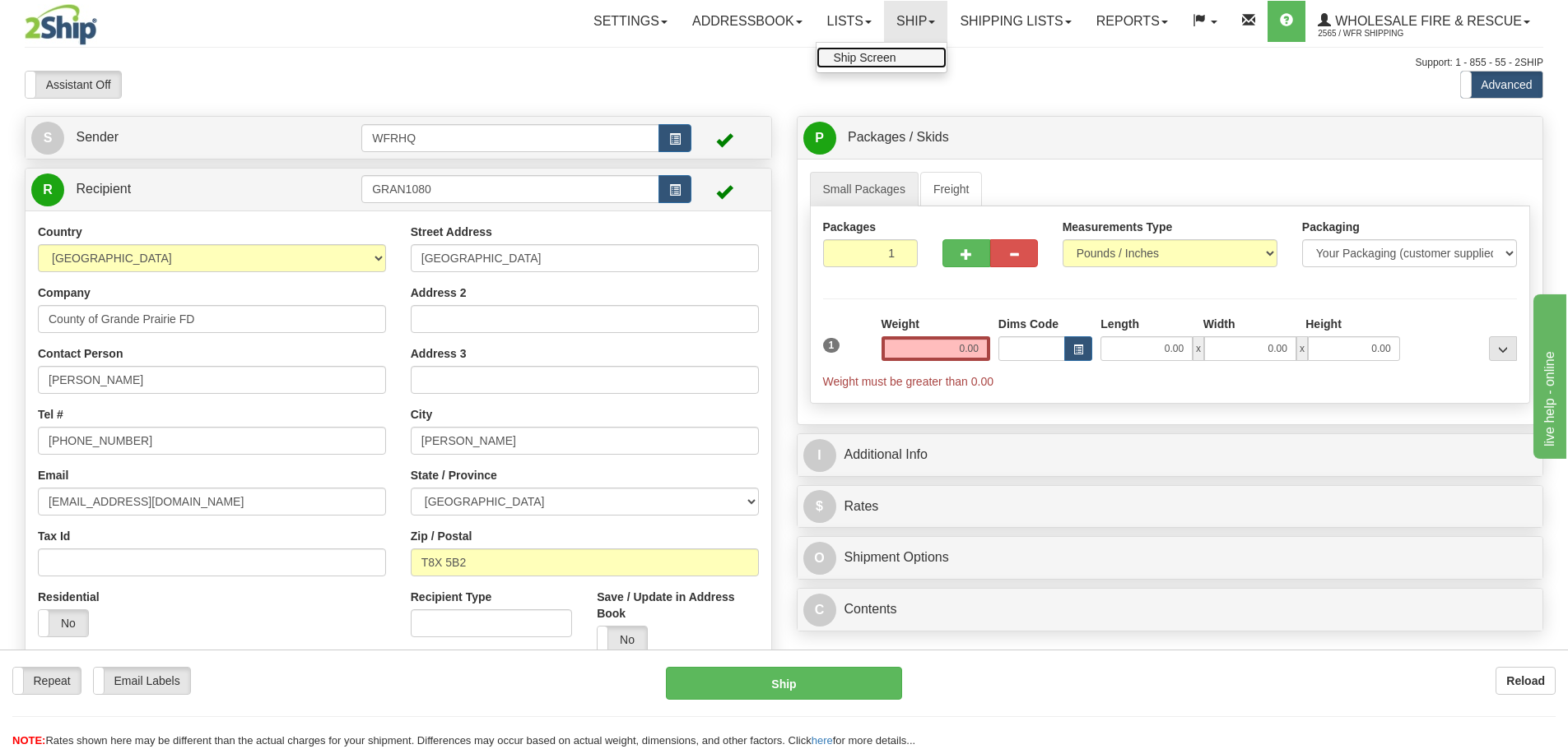
click at [882, 52] on span "Ship Screen" at bounding box center [864, 57] width 63 height 13
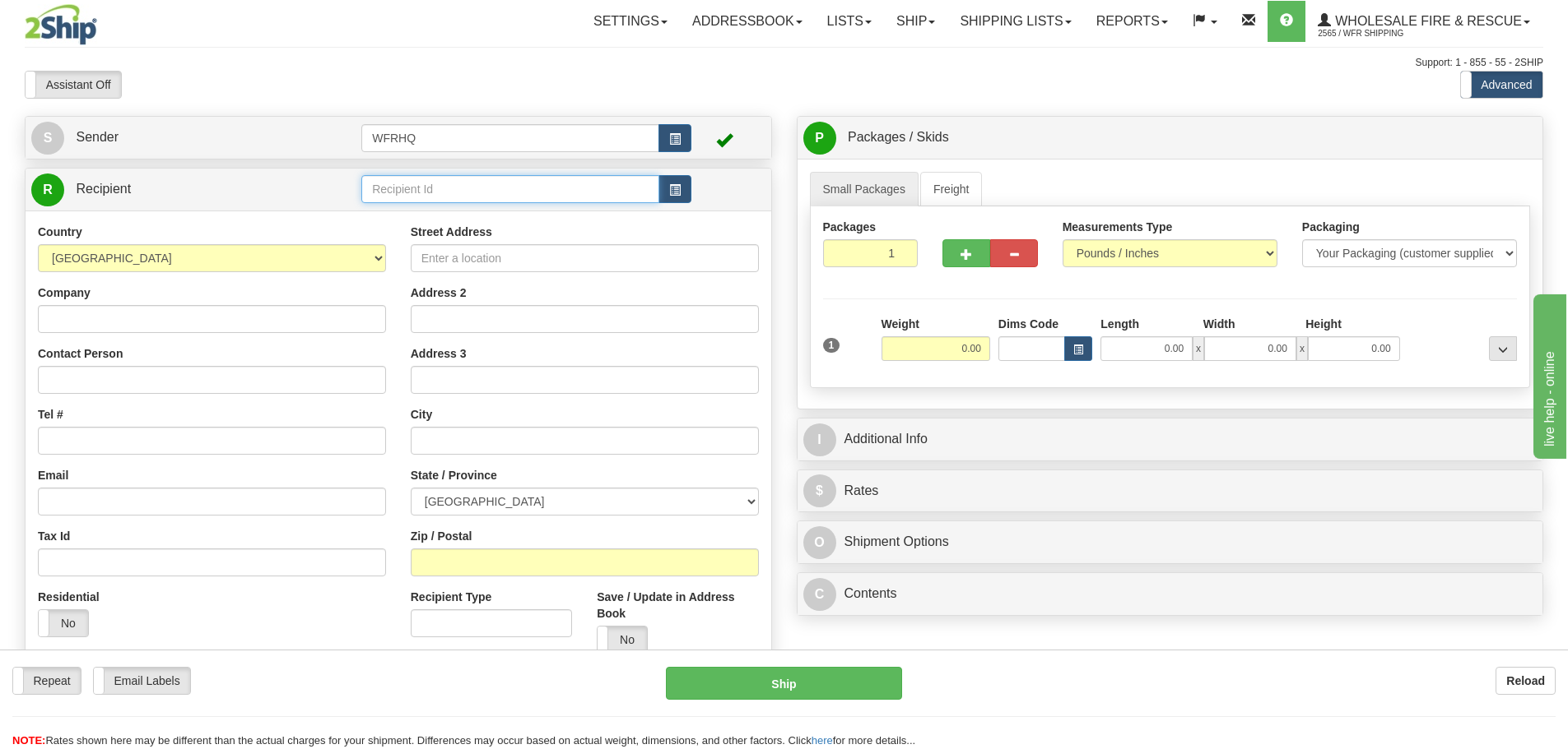
click at [632, 194] on input "text" at bounding box center [510, 189] width 298 height 28
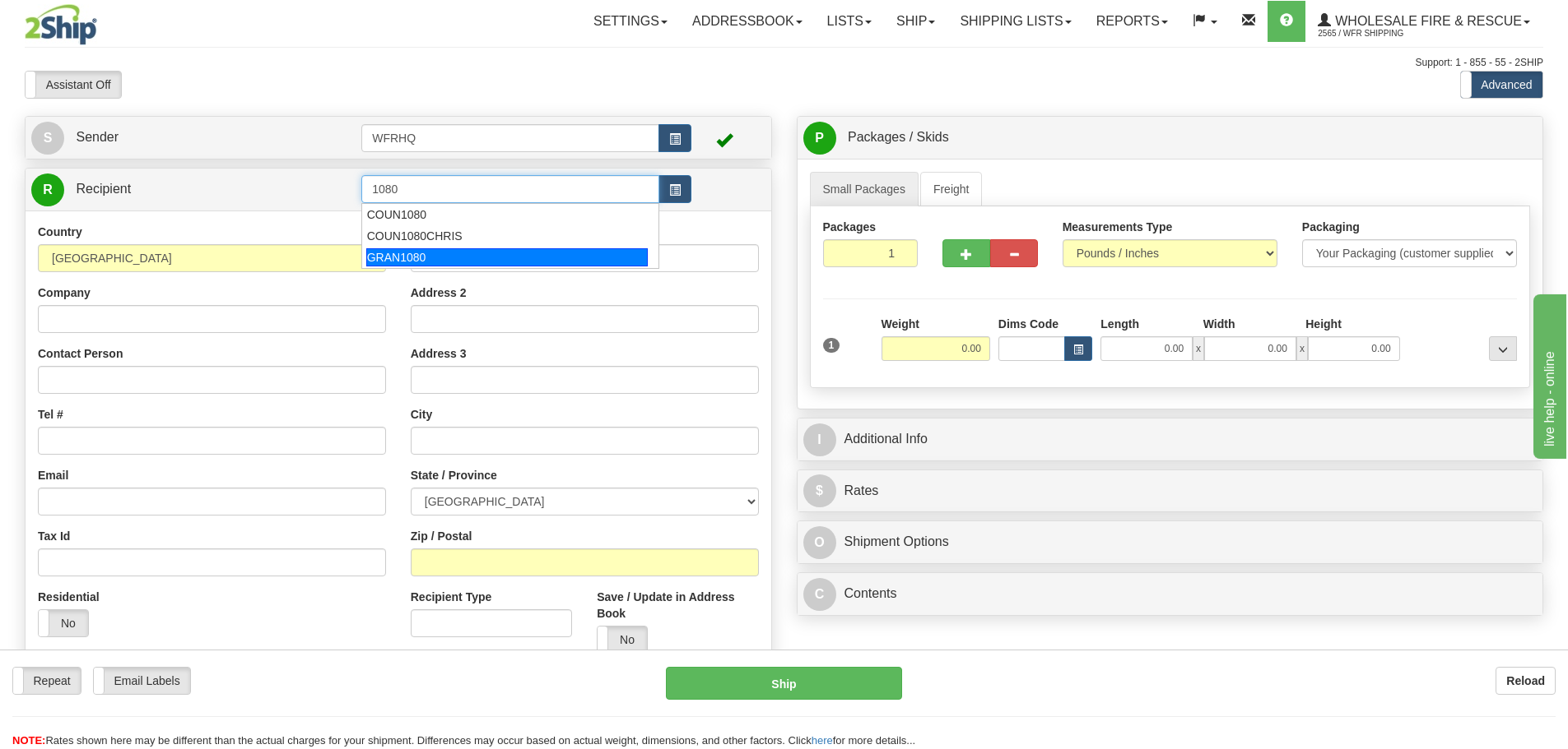
click at [524, 259] on div "GRAN1080" at bounding box center [507, 257] width 282 height 18
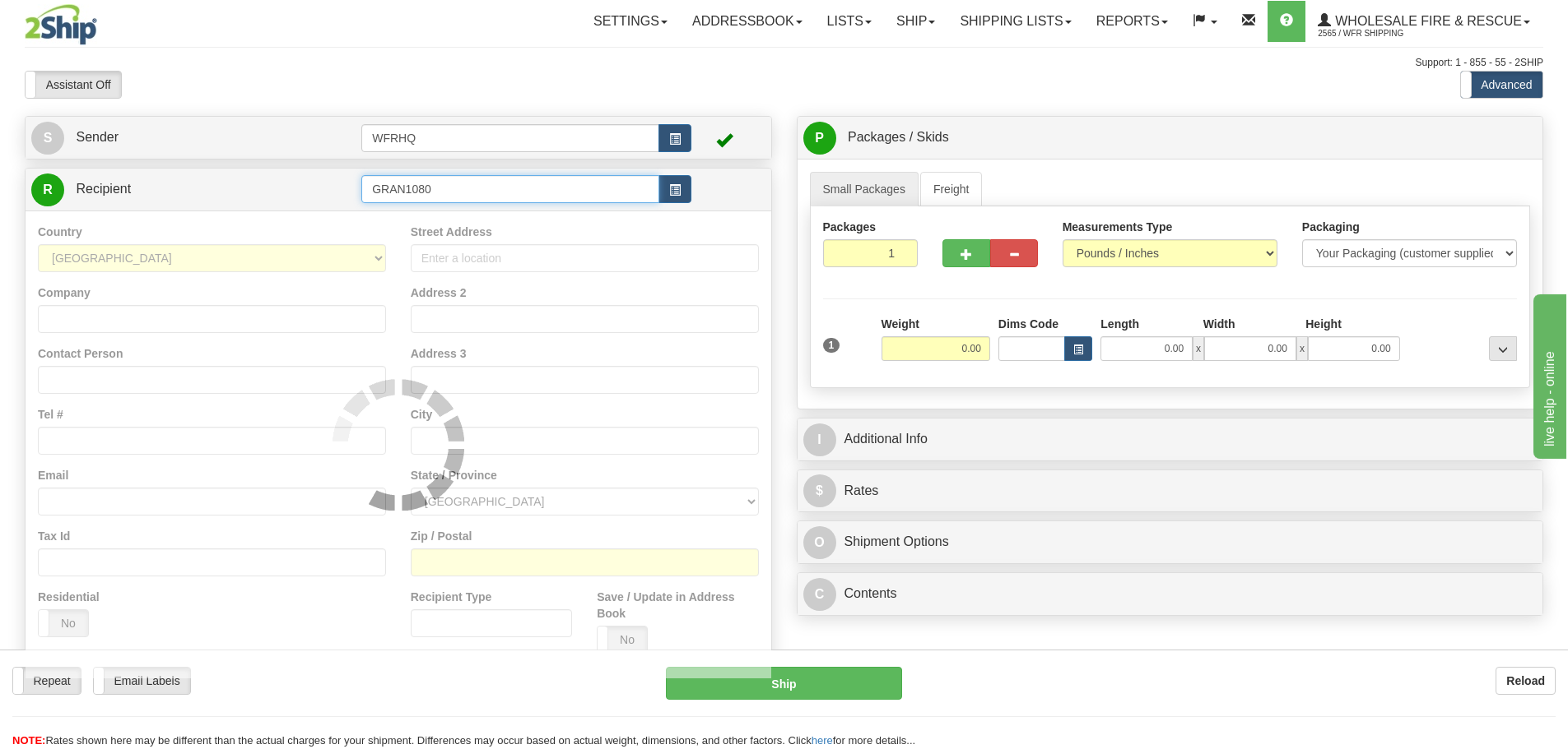
type input "GRAN1080"
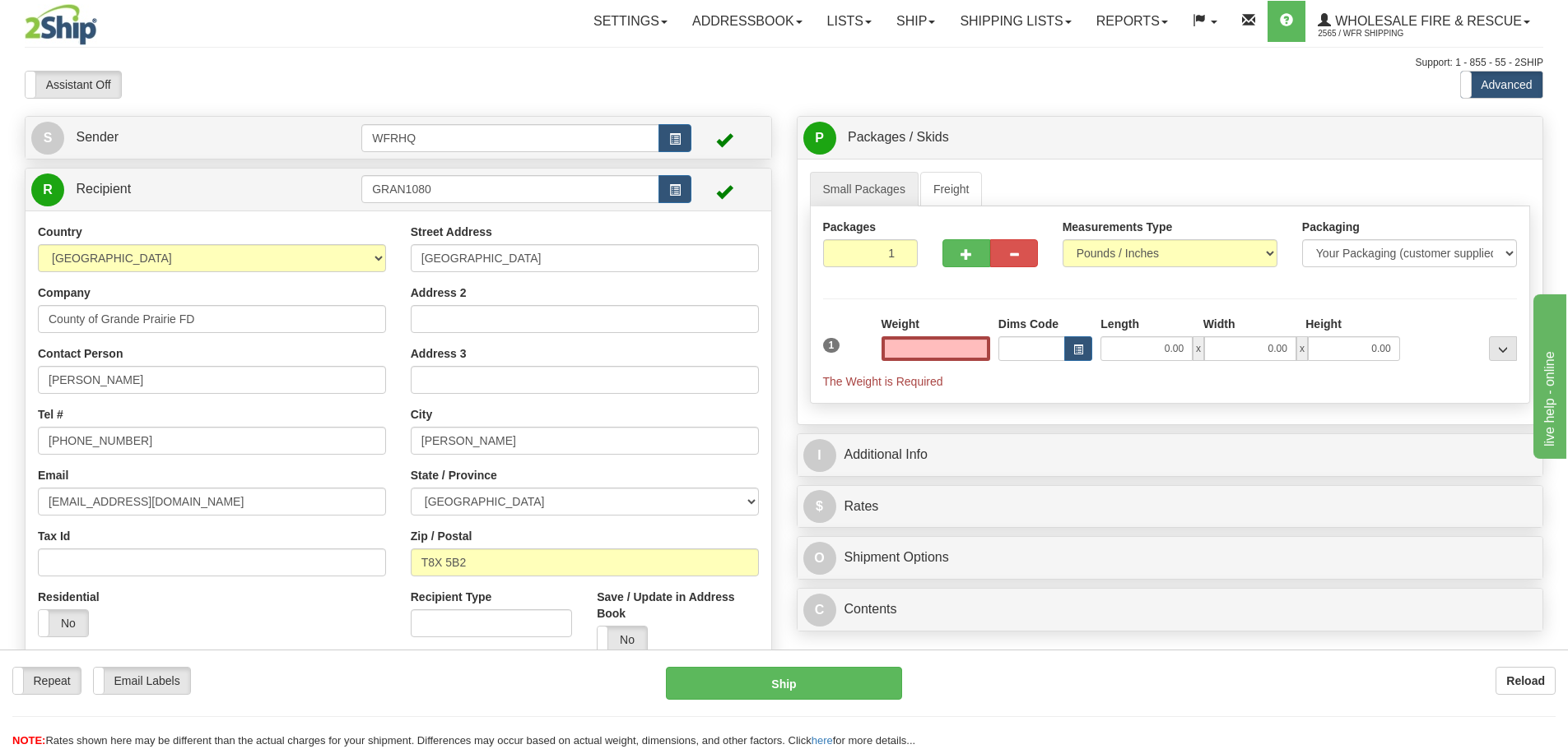
type input "0.00"
drag, startPoint x: 157, startPoint y: 385, endPoint x: -163, endPoint y: 354, distance: 321.5
click at [0, 354] on html "Training Course Close Toggle navigation Settings Shipping Preferences New Sende…" at bounding box center [784, 374] width 1568 height 749
paste input "Chris Storeshaw"
type input "Chris Storeshaw"
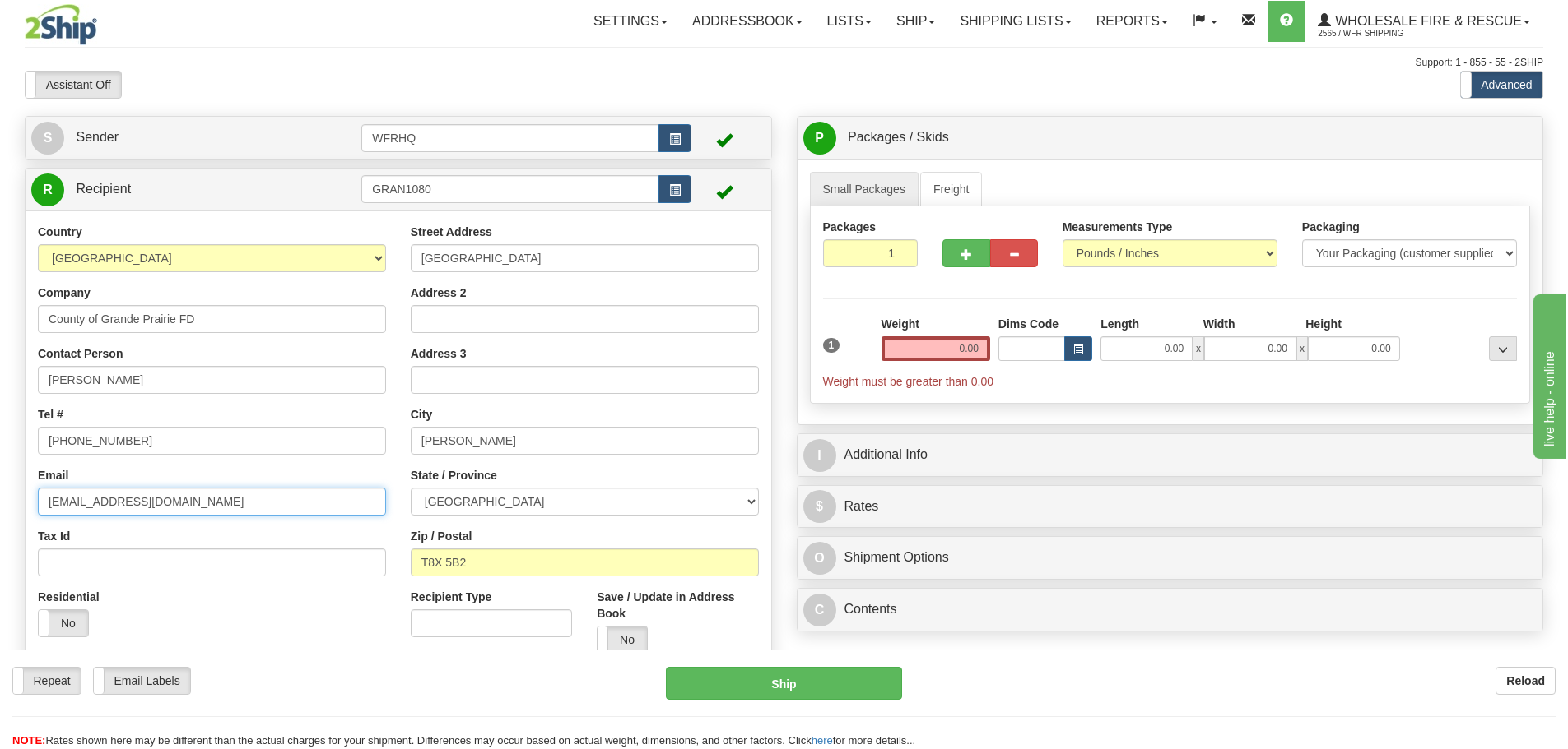
drag, startPoint x: 186, startPoint y: 503, endPoint x: -160, endPoint y: 492, distance: 346.2
click at [0, 492] on html "Training Course Close Toggle navigation Settings Shipping Preferences New Sende…" at bounding box center [784, 374] width 1568 height 749
click at [923, 347] on input "0.00" at bounding box center [936, 348] width 108 height 24
type input "1.00"
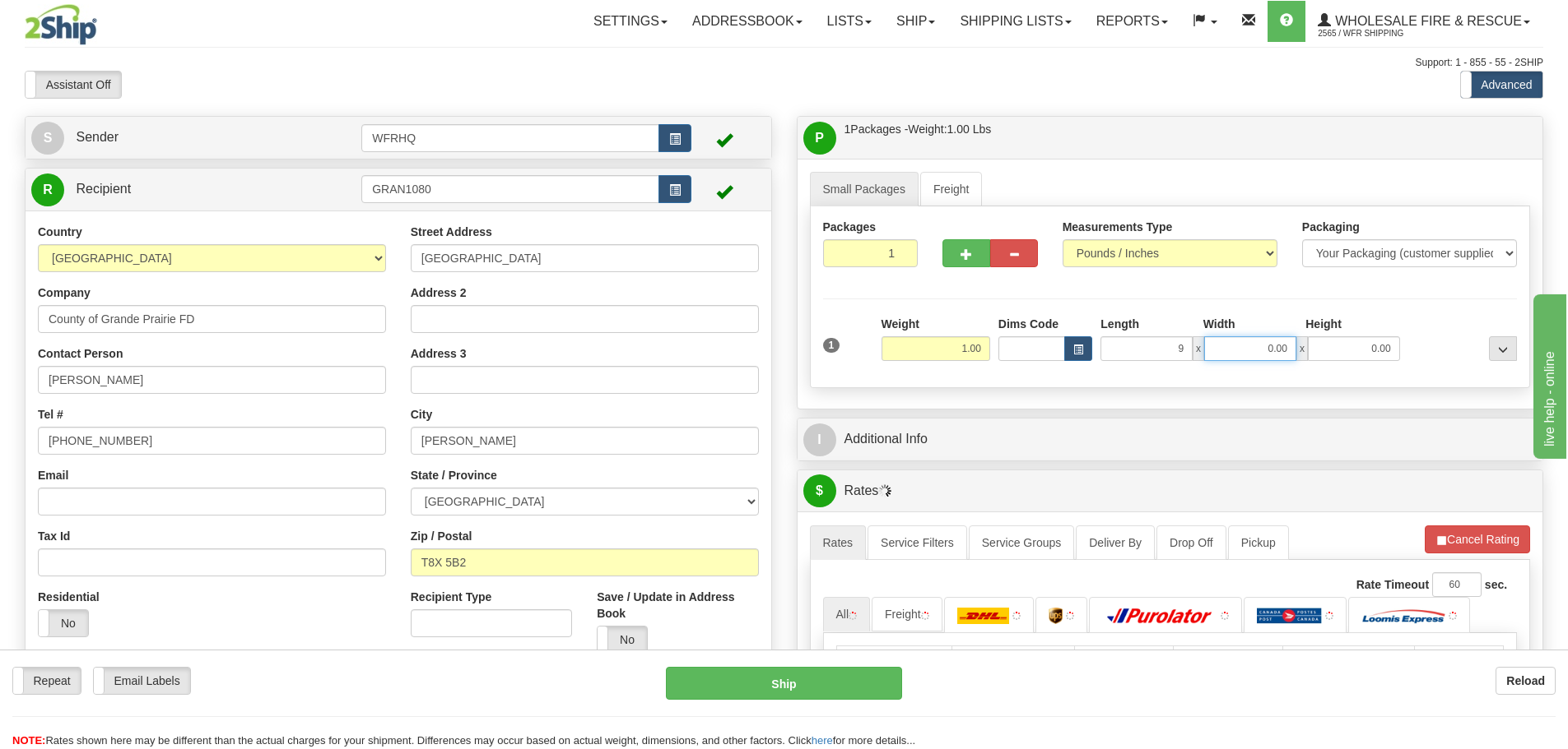
type input "9.00"
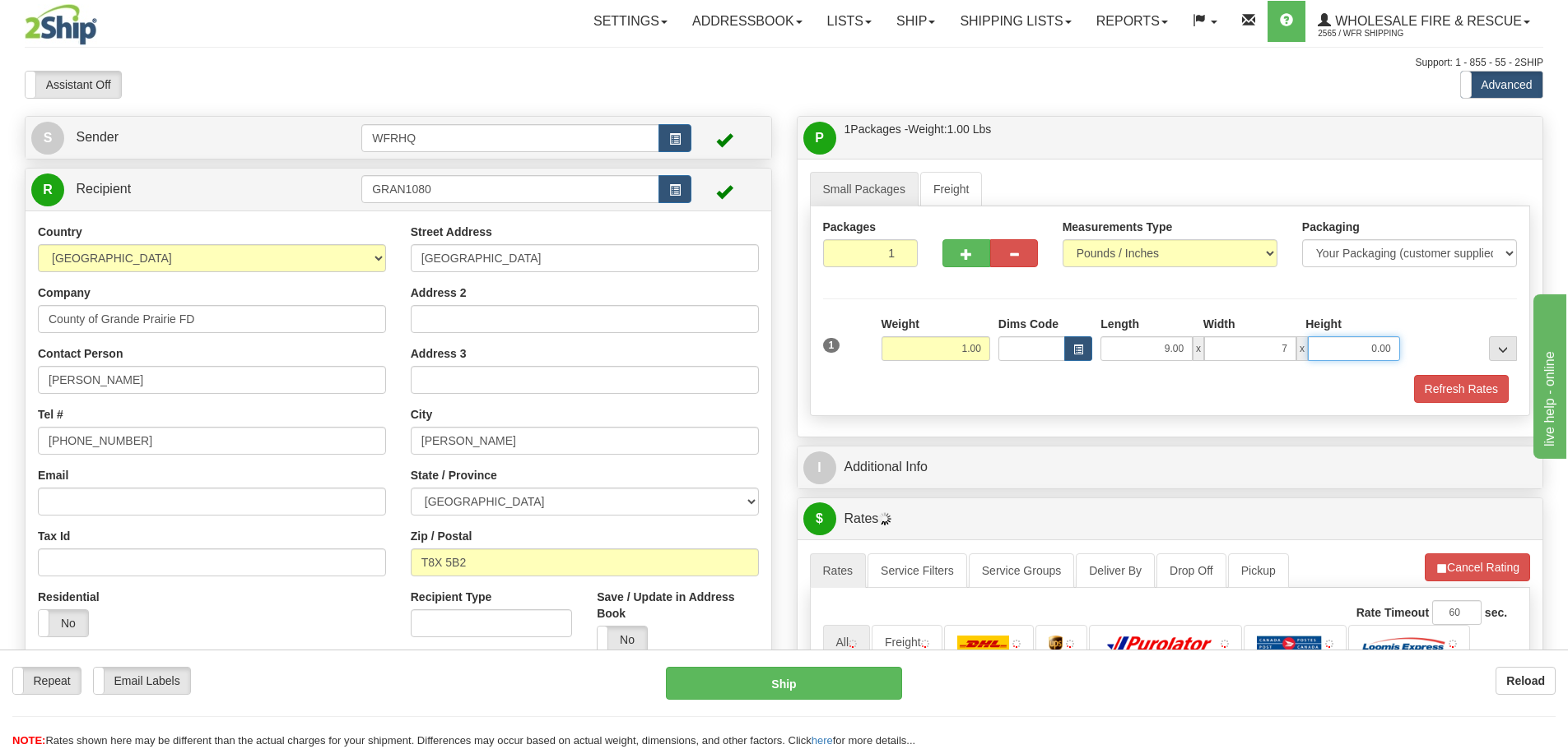
type input "7.00"
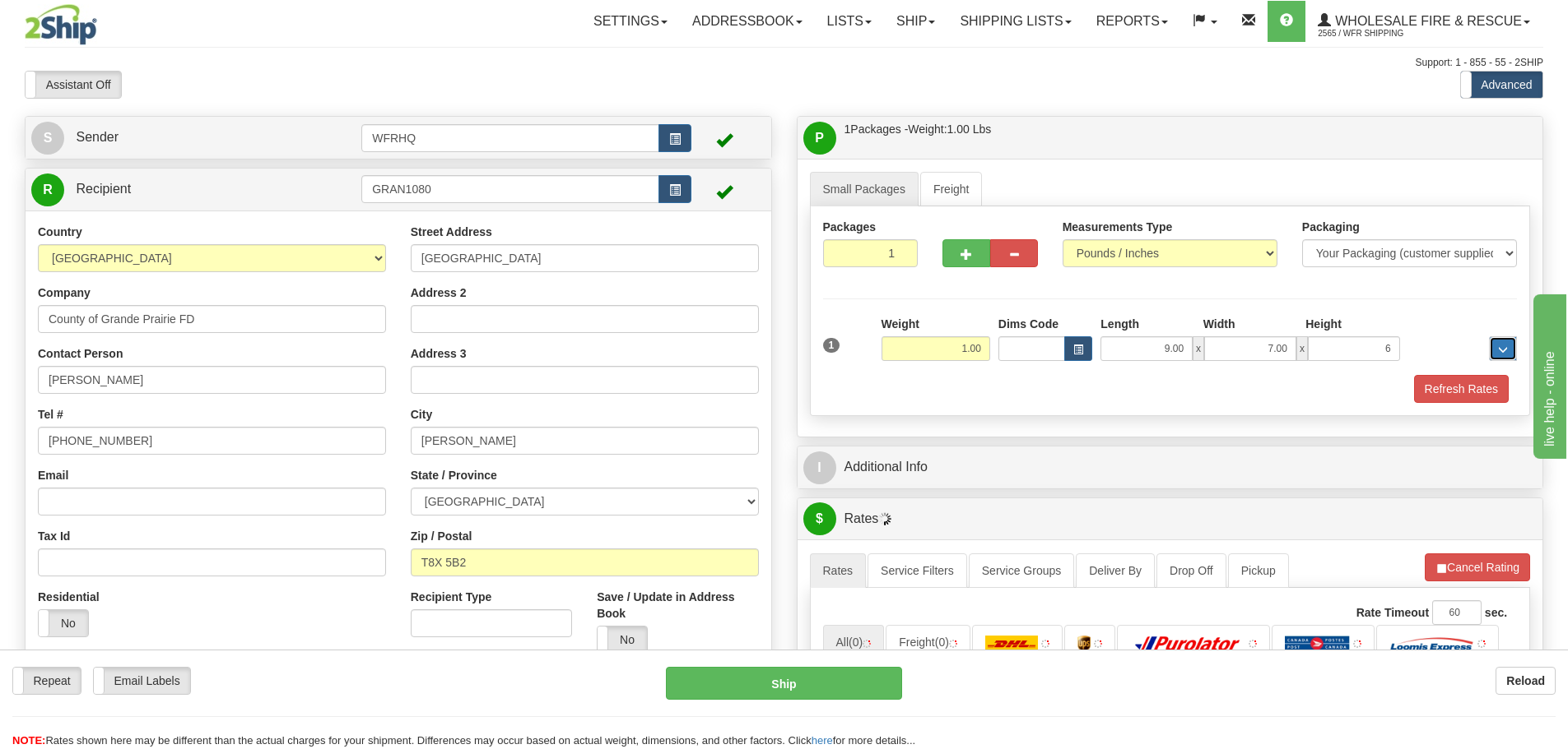
type input "6.00"
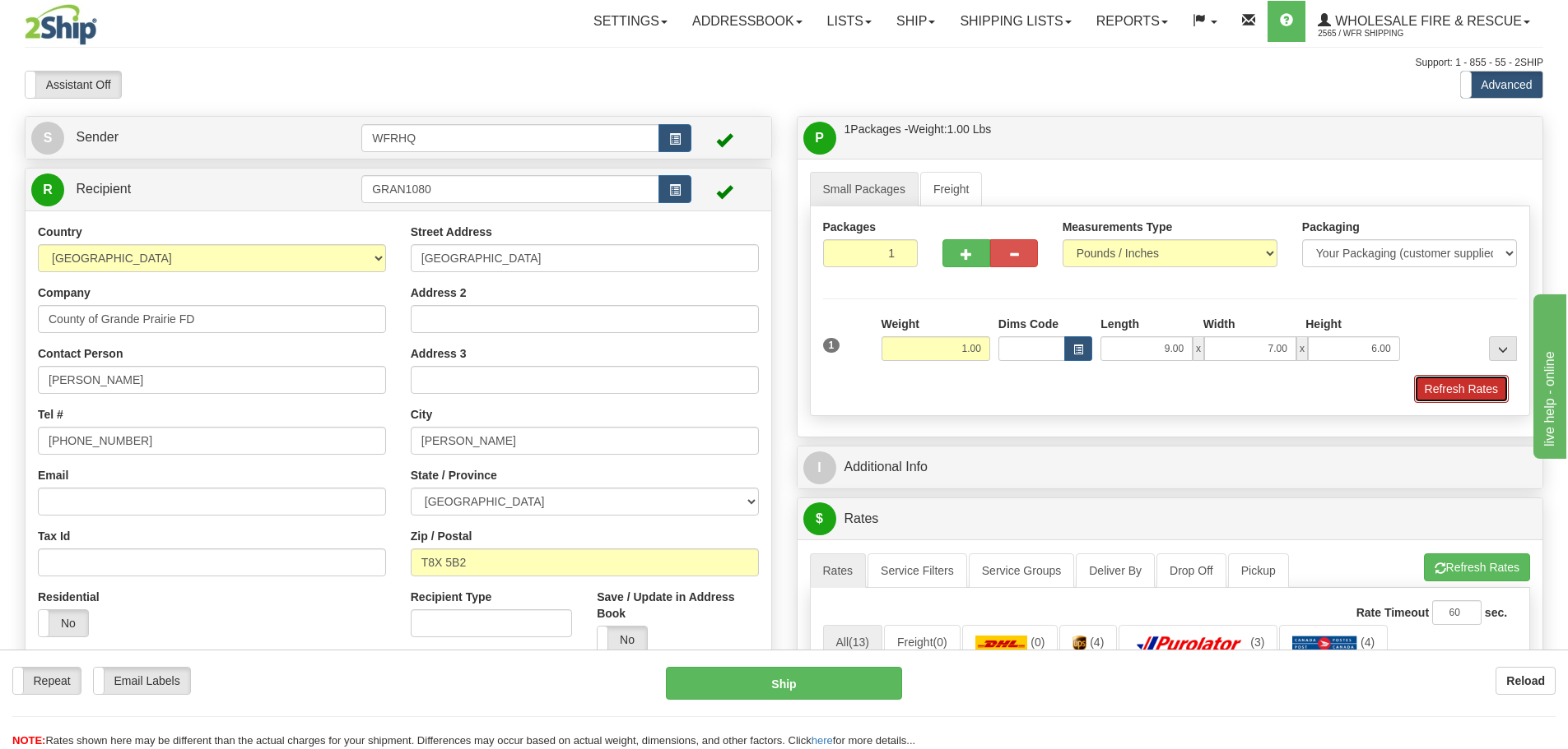
click at [1447, 381] on button "Refresh Rates" at bounding box center [1461, 389] width 94 height 28
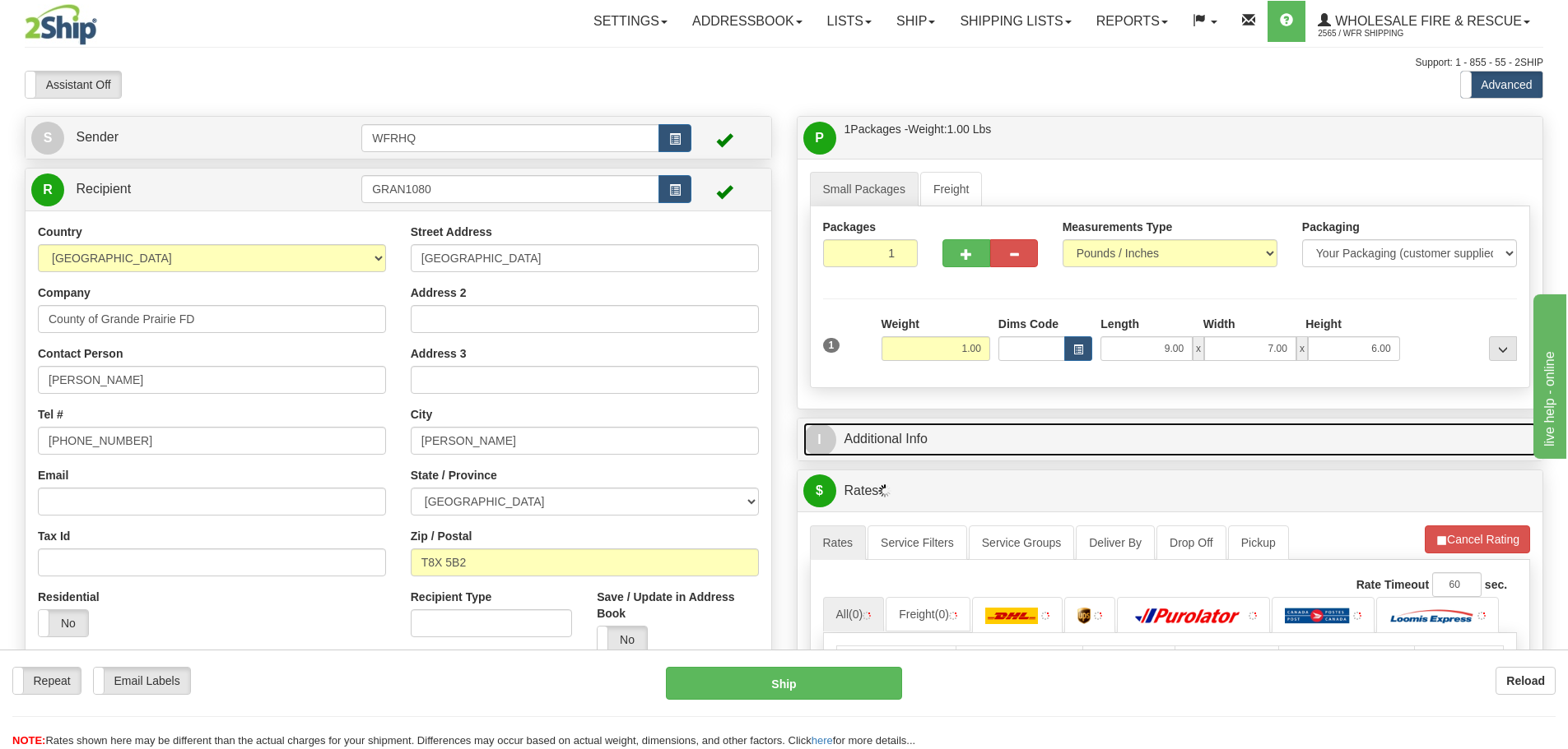
click at [1031, 438] on link "I Additional Info" at bounding box center [1170, 439] width 734 height 34
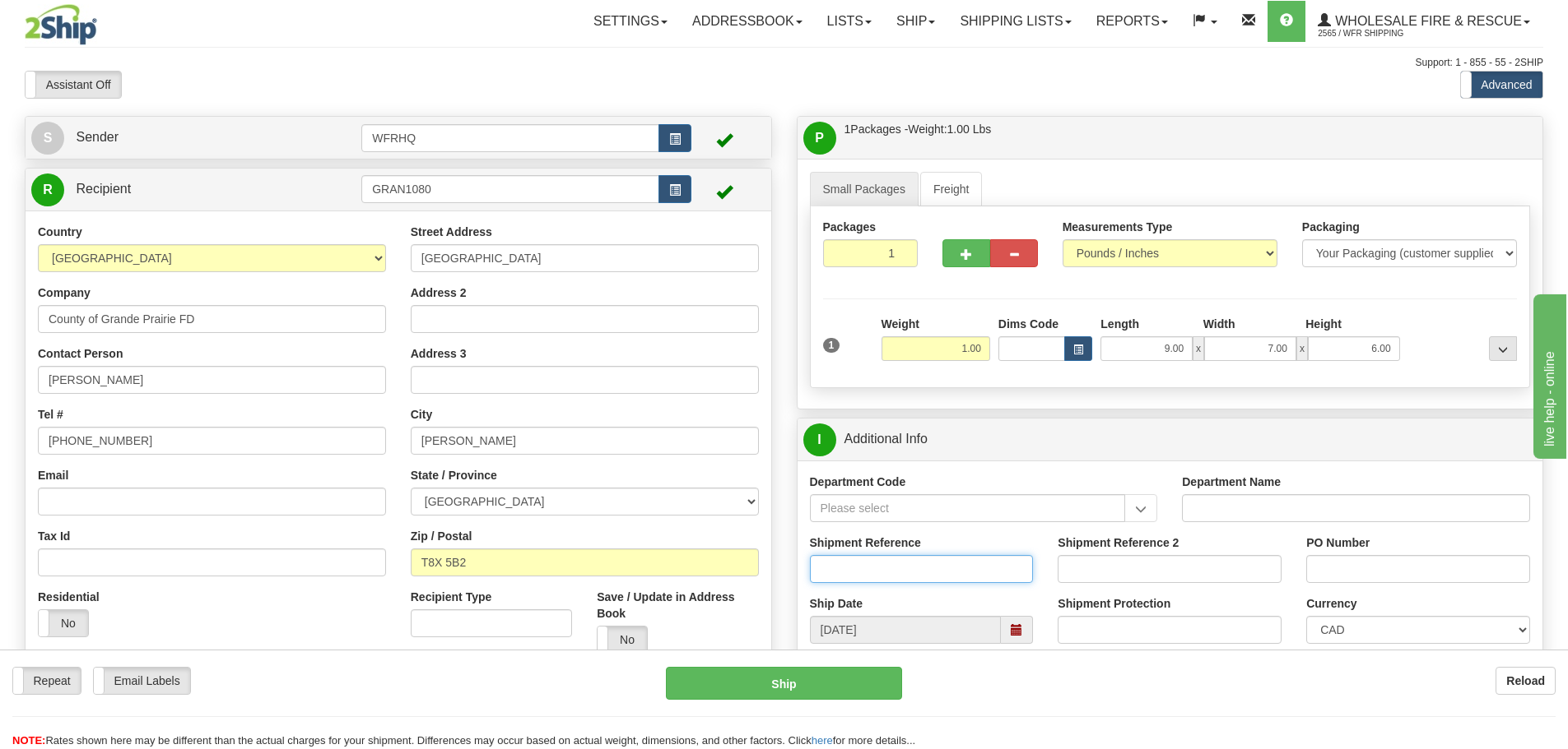
click at [887, 561] on input "Shipment Reference" at bounding box center [922, 569] width 224 height 28
type input "S46204-30502"
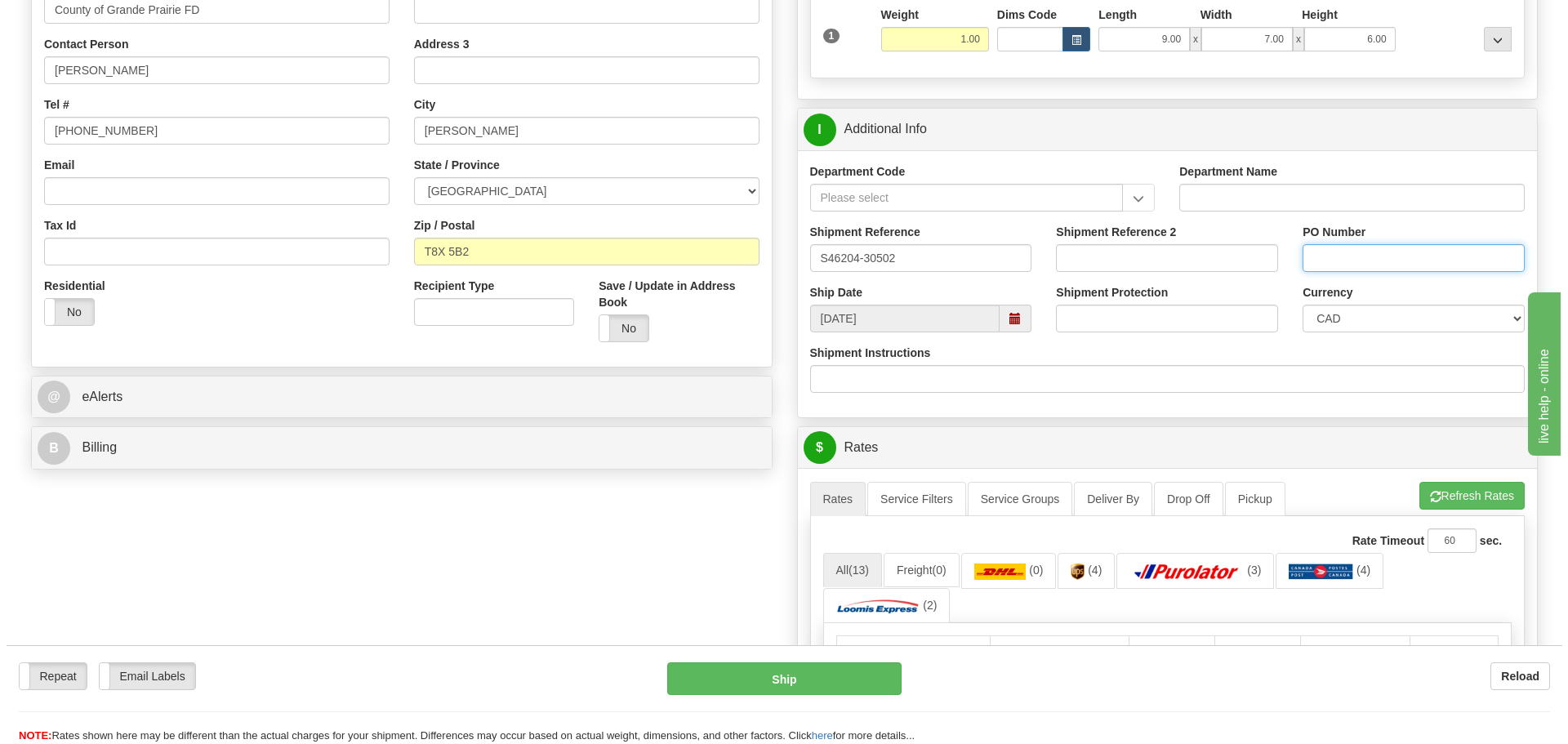
scroll to position [408, 0]
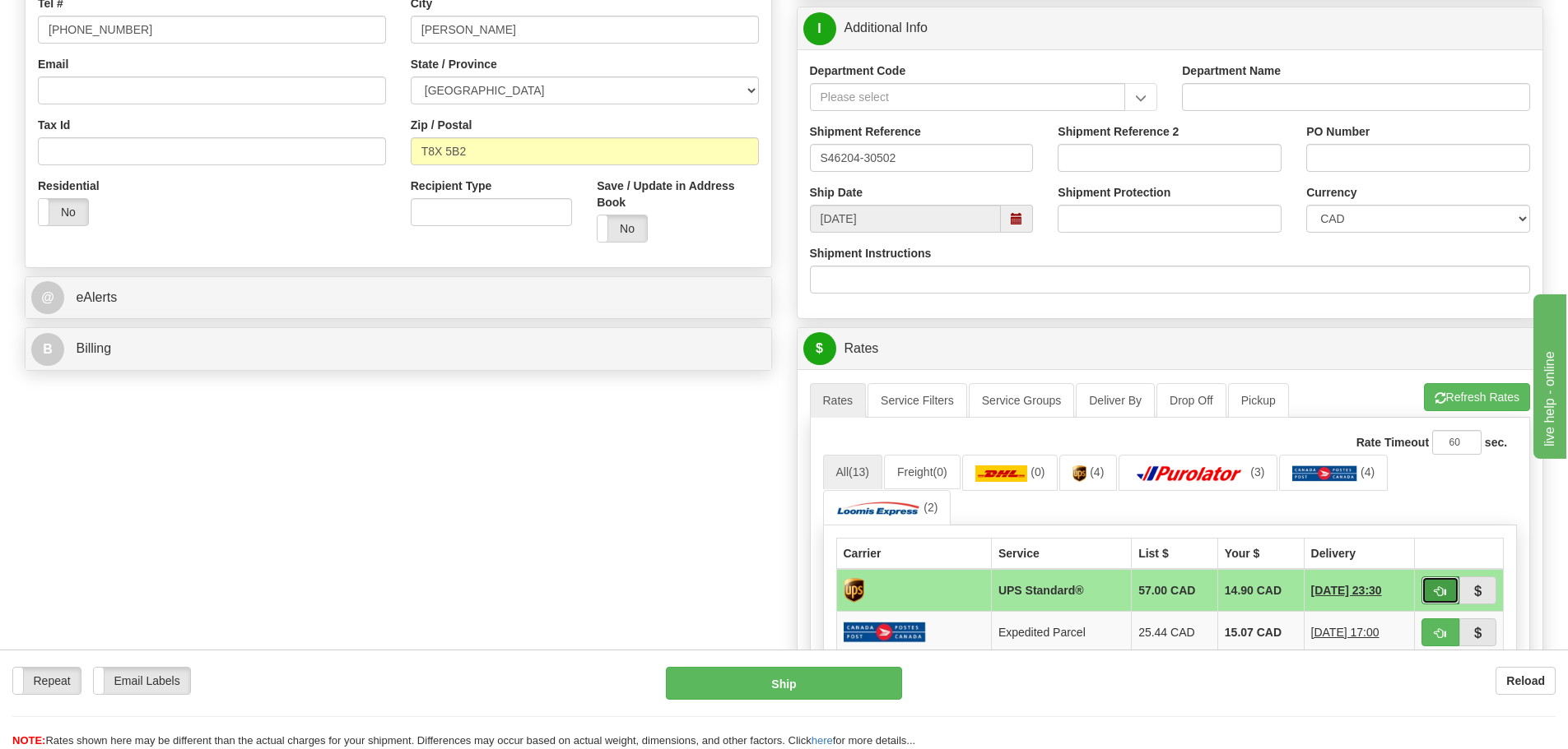
click at [1441, 587] on span "button" at bounding box center [1440, 592] width 11 height 10
type input "11"
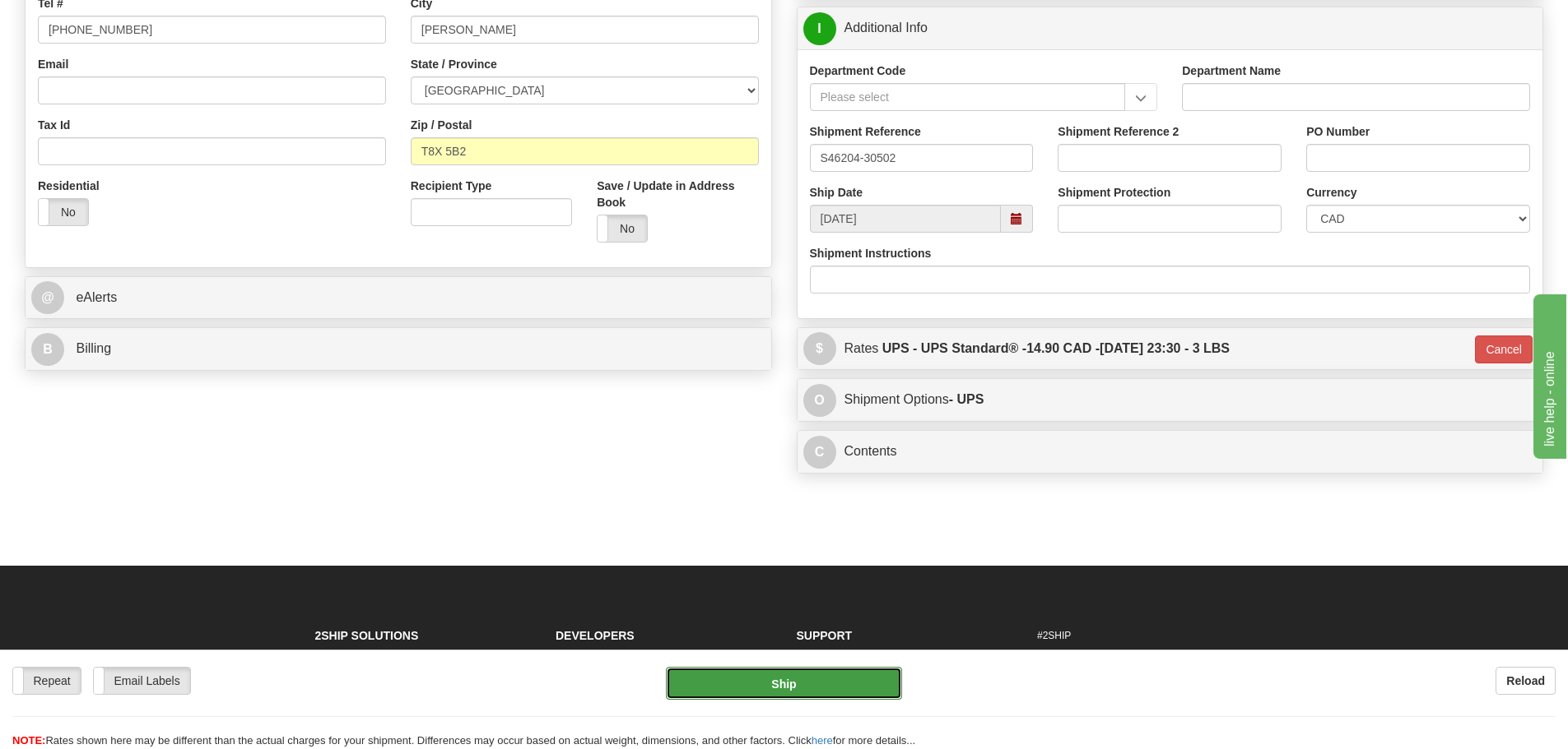
click at [860, 678] on button "Ship" at bounding box center [784, 684] width 236 height 33
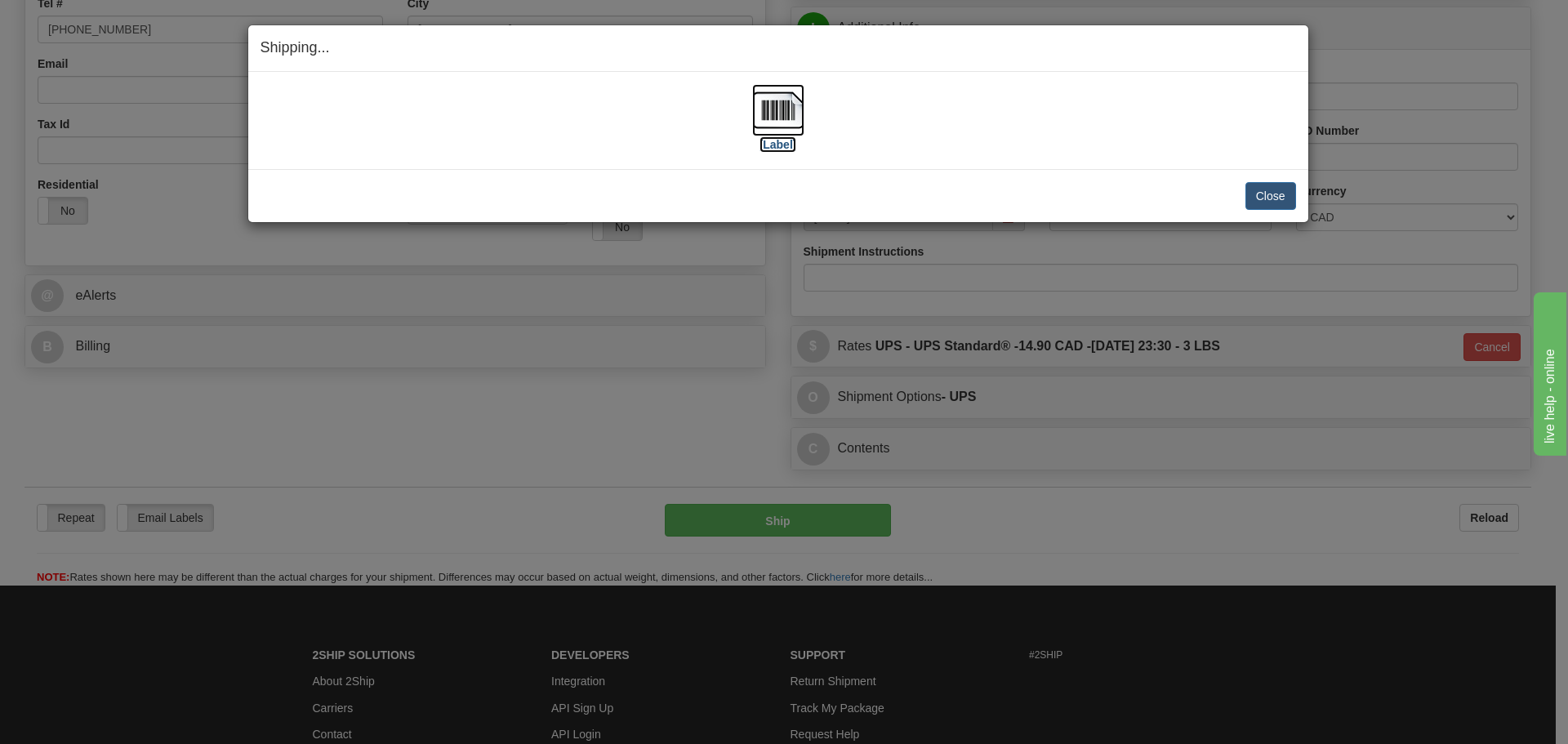
click at [761, 113] on img at bounding box center [778, 110] width 52 height 52
click at [1265, 189] on button "Close" at bounding box center [1271, 196] width 50 height 28
